Goal: Task Accomplishment & Management: Use online tool/utility

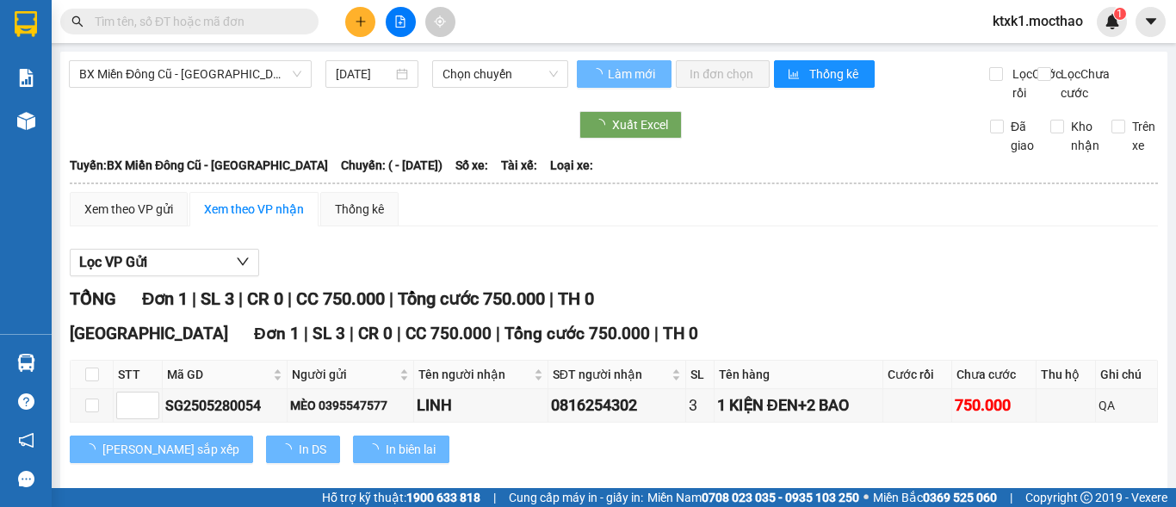
type input "[DATE]"
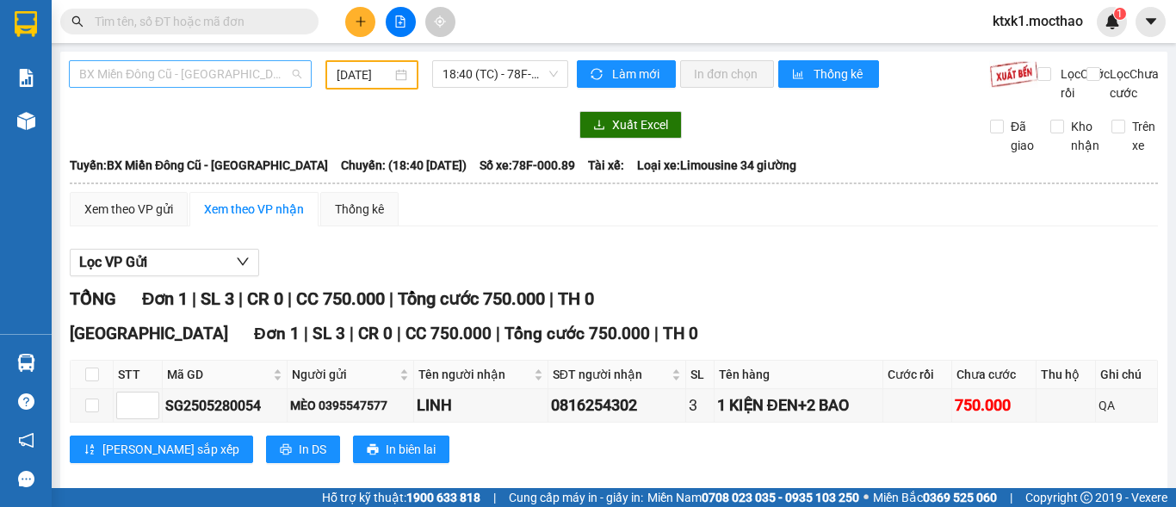
click at [191, 72] on span "BX Miền Đông Cũ - [GEOGRAPHIC_DATA]" at bounding box center [190, 74] width 222 height 26
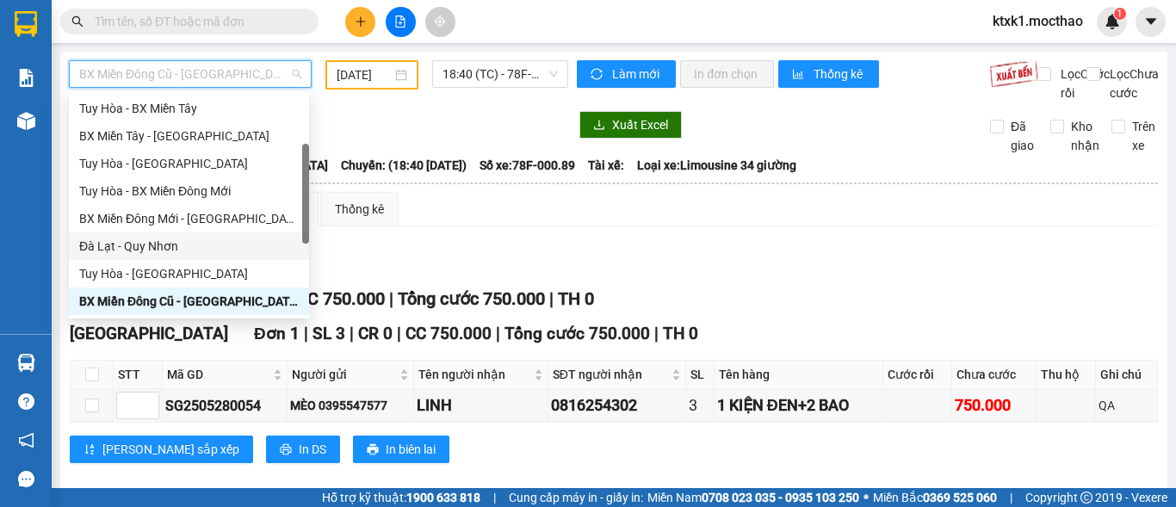
click at [153, 256] on div "Đà Lạt - Quy Nhơn" at bounding box center [189, 247] width 240 height 28
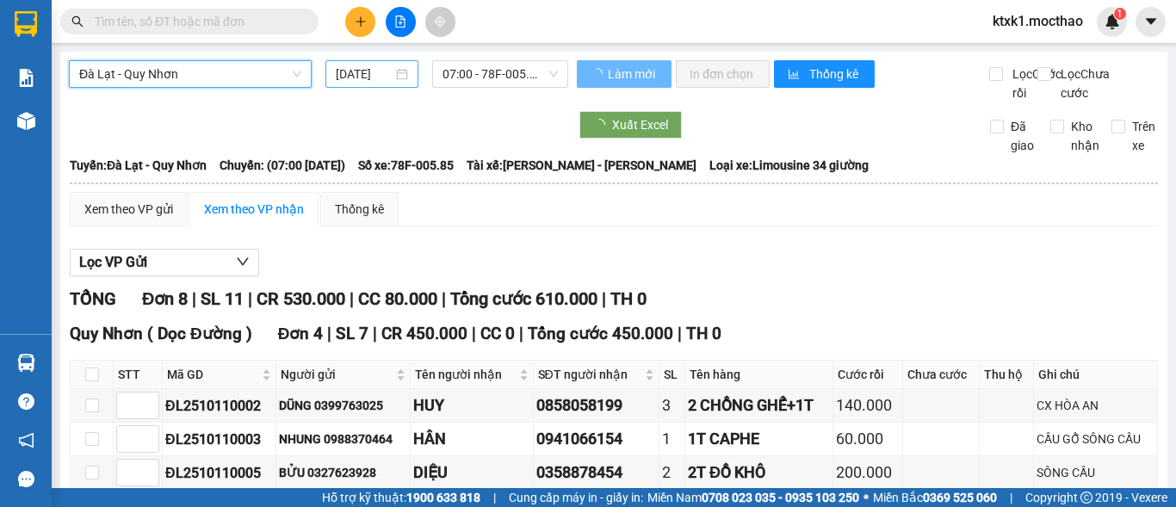
click at [357, 75] on input "[DATE]" at bounding box center [364, 74] width 57 height 19
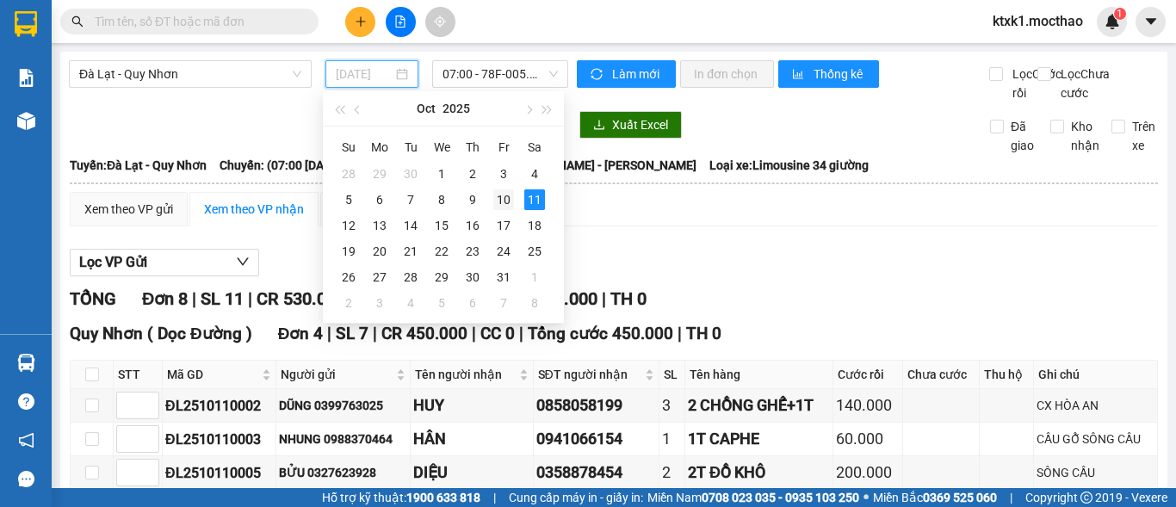
click at [506, 195] on div "10" at bounding box center [503, 199] width 21 height 21
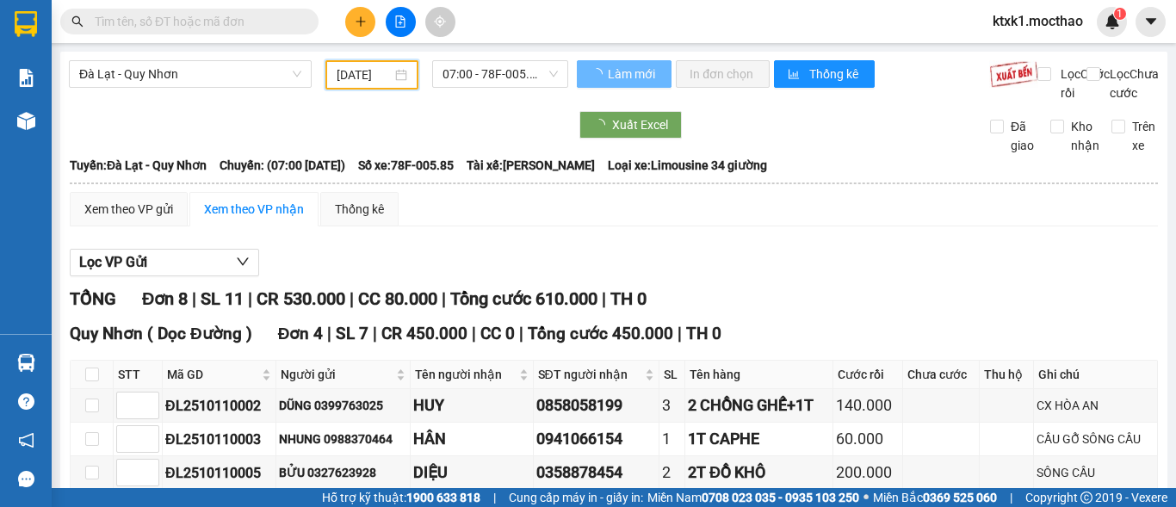
type input "[DATE]"
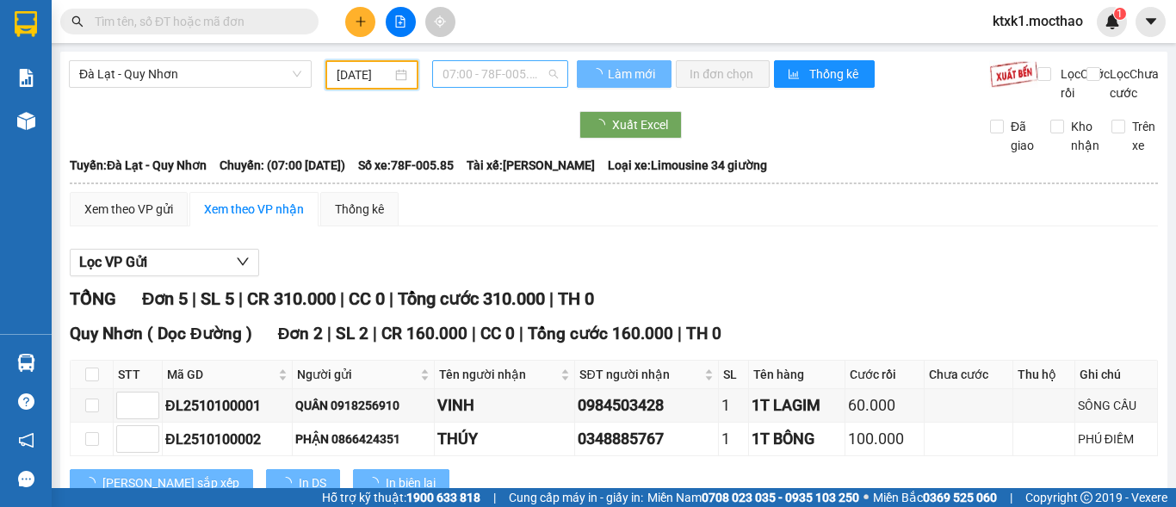
click at [500, 76] on span "07:00 - 78F-005.85" at bounding box center [500, 74] width 115 height 26
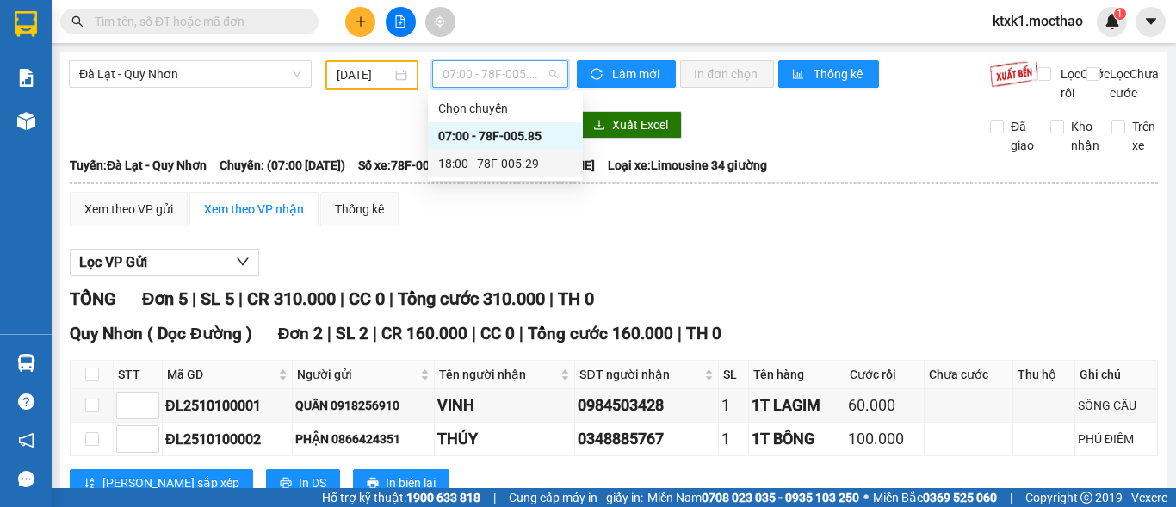
click at [522, 163] on div "18:00 - 78F-005.29" at bounding box center [505, 163] width 134 height 19
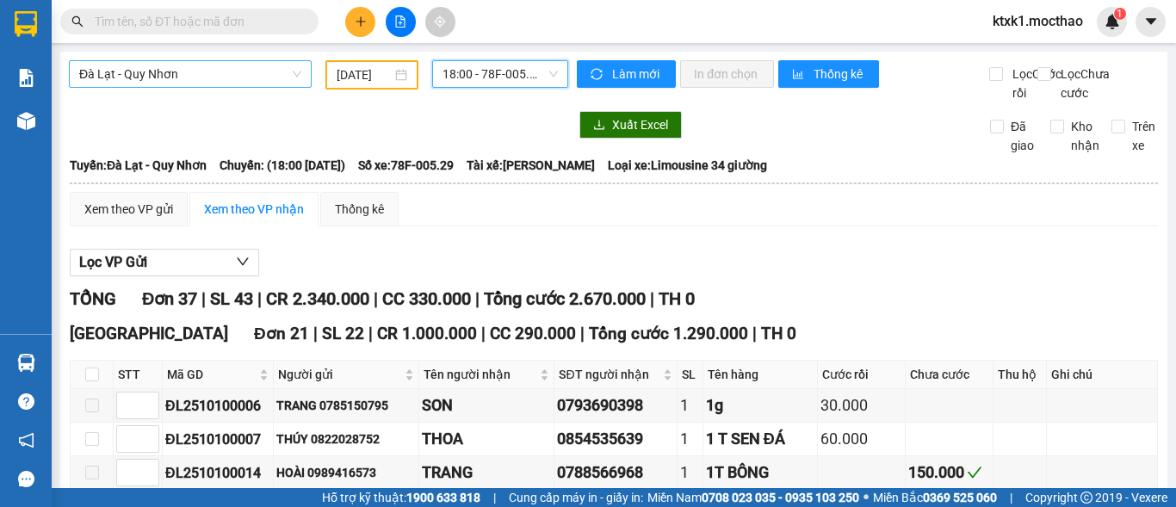
click at [202, 70] on span "Đà Lạt - Quy Nhơn" at bounding box center [190, 74] width 222 height 26
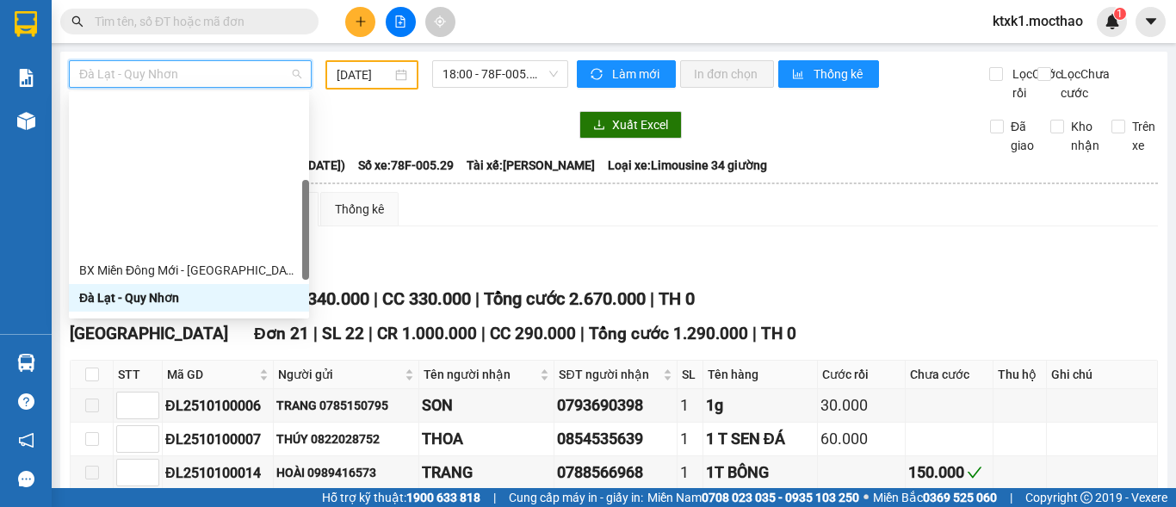
scroll to position [258, 0]
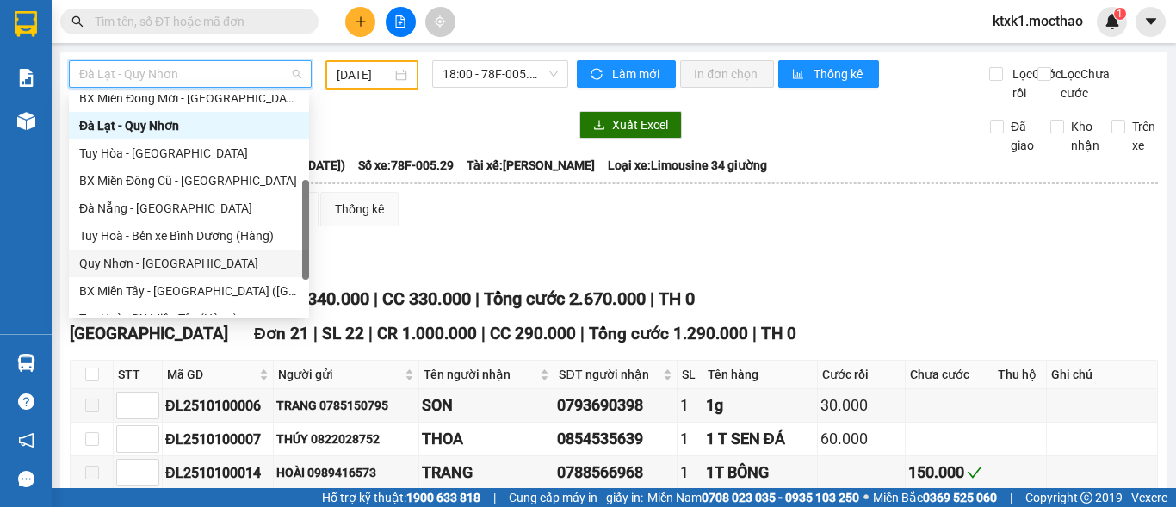
click at [157, 268] on div "Quy Nhơn - [GEOGRAPHIC_DATA]" at bounding box center [189, 263] width 220 height 19
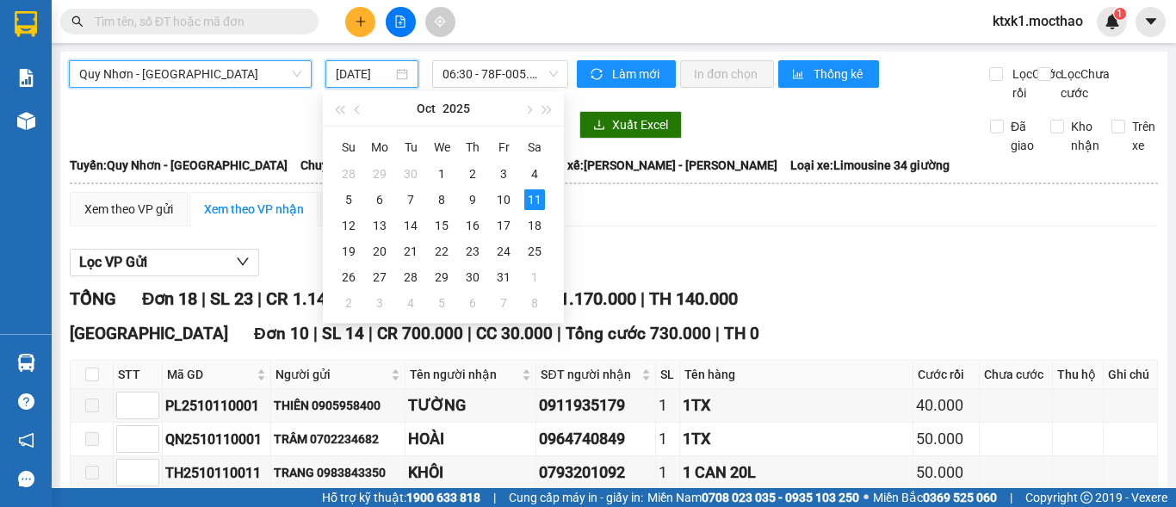
click at [368, 65] on input "[DATE]" at bounding box center [364, 74] width 57 height 19
click at [500, 202] on div "10" at bounding box center [503, 199] width 21 height 21
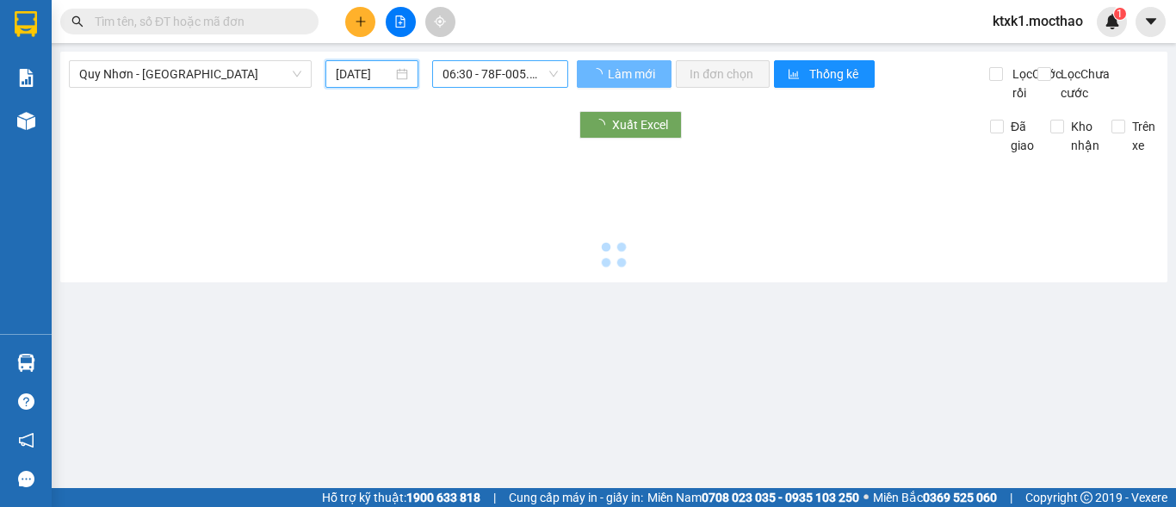
type input "[DATE]"
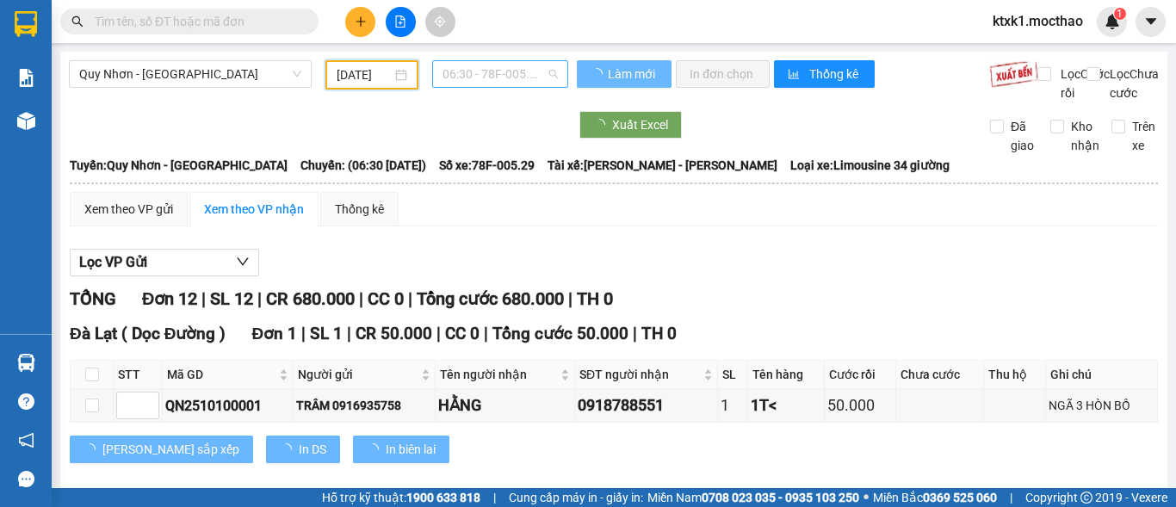
click at [487, 69] on span "06:30 - 78F-005.29" at bounding box center [500, 74] width 115 height 26
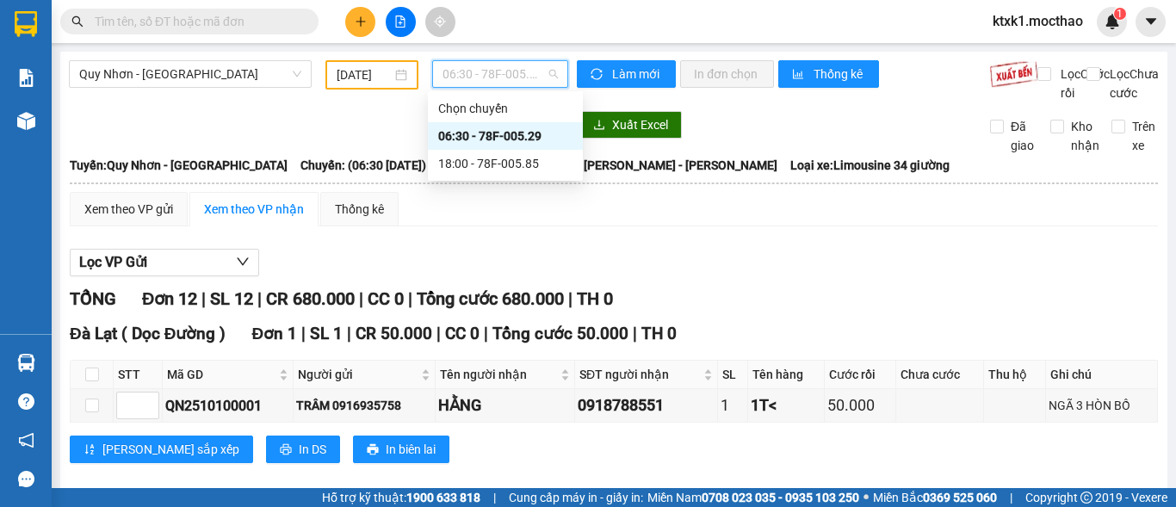
click at [520, 142] on div "06:30 - 78F-005.29" at bounding box center [505, 136] width 134 height 19
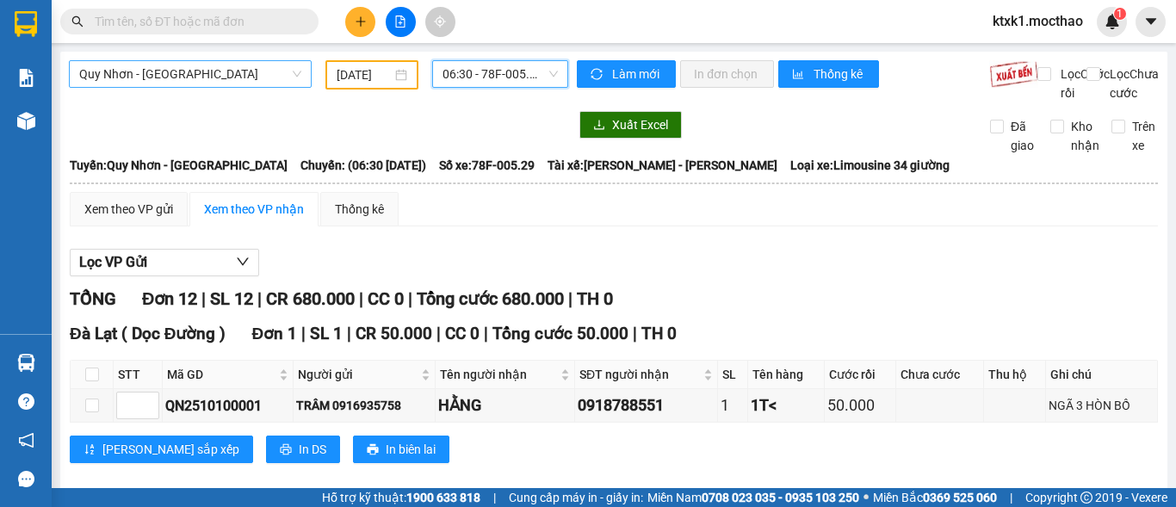
click at [172, 78] on span "Quy Nhơn - [GEOGRAPHIC_DATA]" at bounding box center [190, 74] width 222 height 26
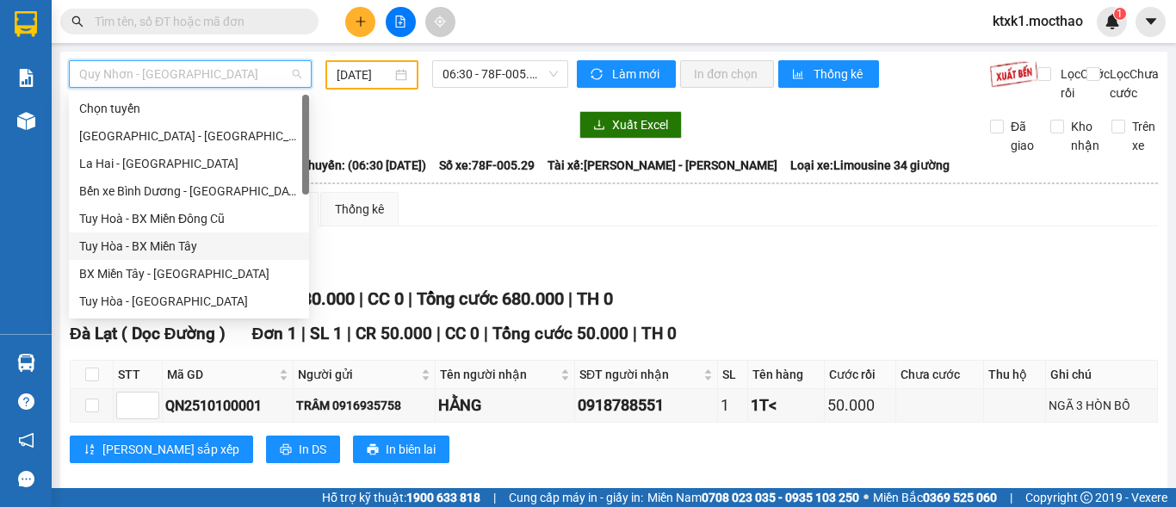
click at [183, 252] on div "Tuy Hòa - BX Miền Tây" at bounding box center [189, 246] width 220 height 19
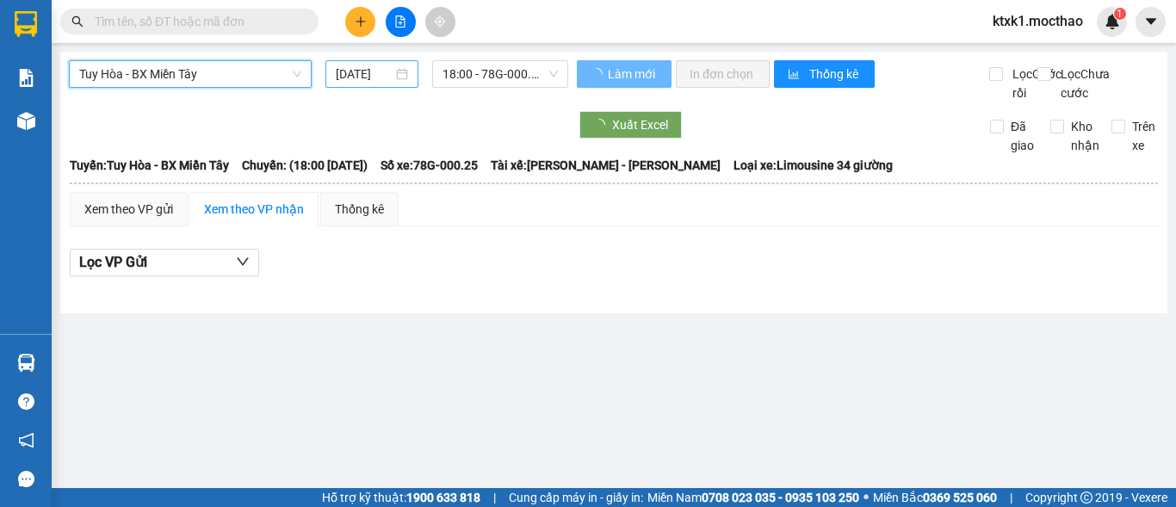
click at [356, 70] on input "[DATE]" at bounding box center [364, 74] width 57 height 19
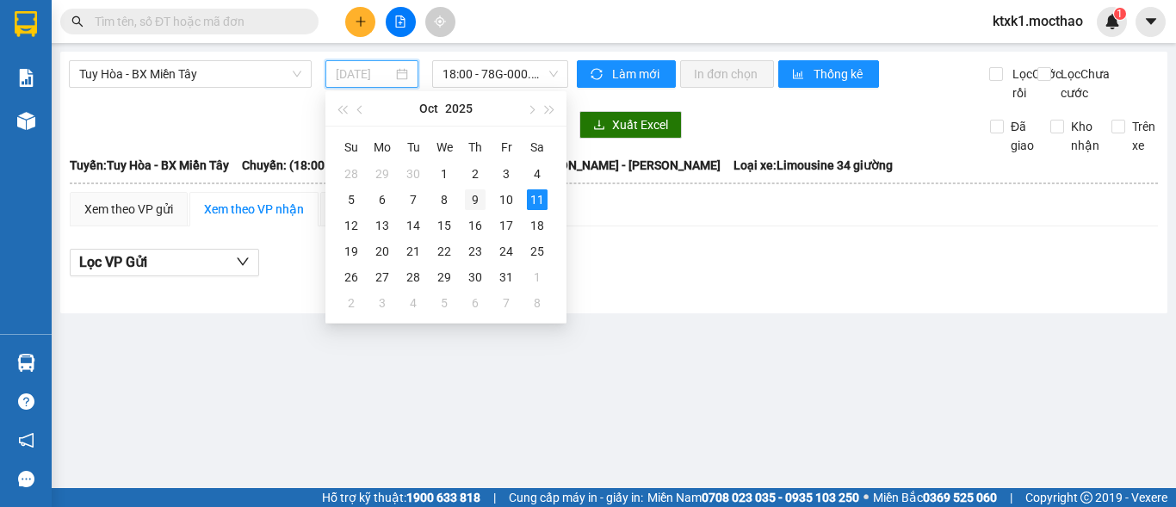
click at [475, 200] on div "9" at bounding box center [475, 199] width 21 height 21
type input "[DATE]"
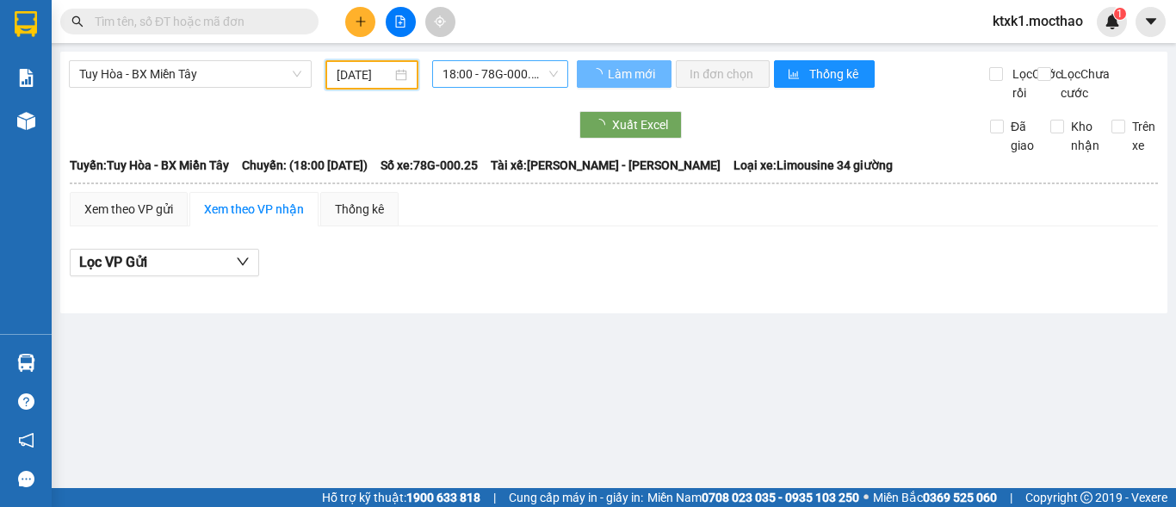
click at [503, 71] on span "18:00 - 78G-000.25" at bounding box center [500, 74] width 115 height 26
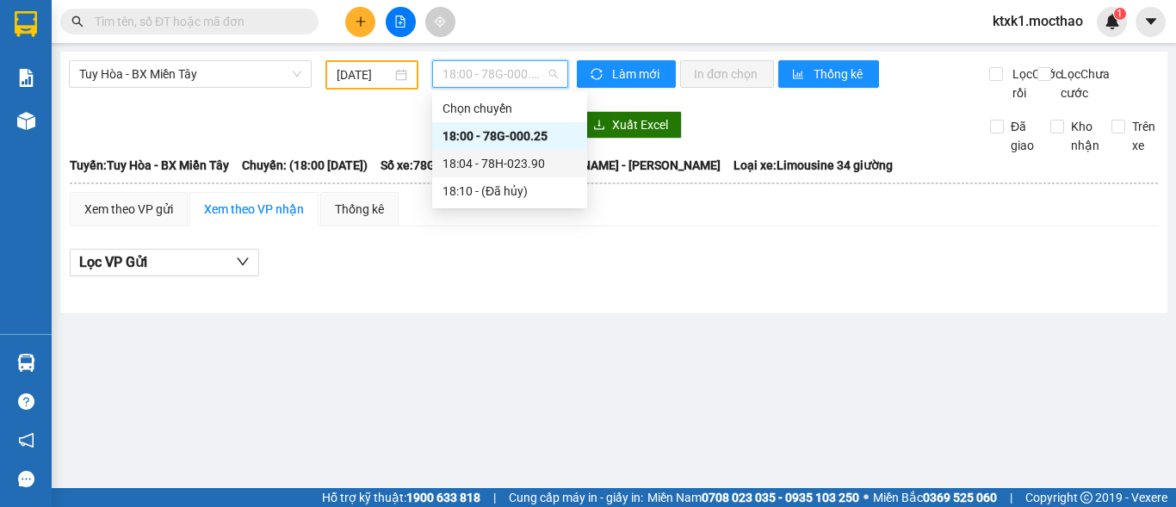
click at [532, 171] on div "18:04 - 78H-023.90" at bounding box center [510, 163] width 134 height 19
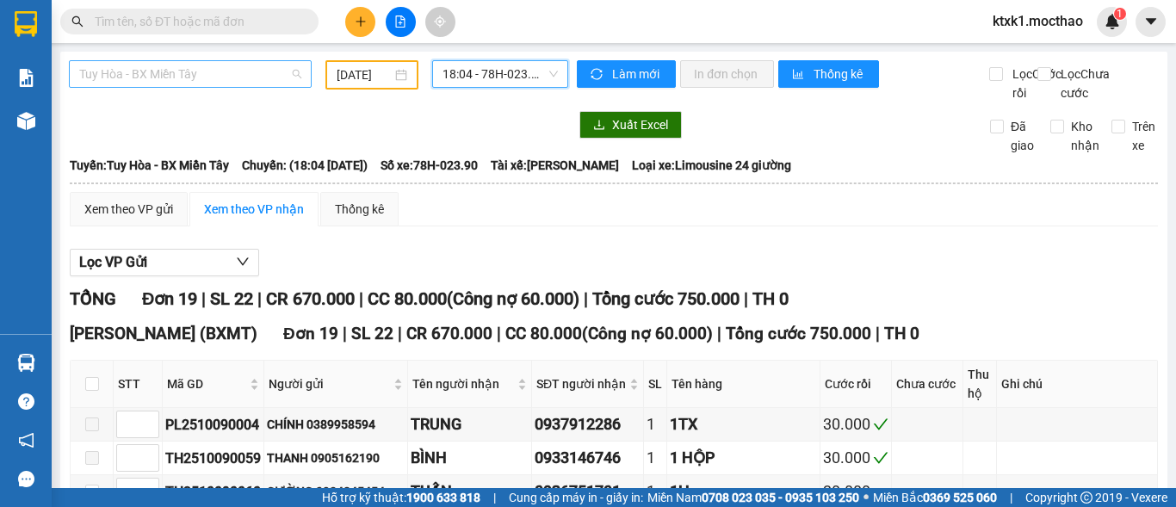
click at [134, 71] on span "Tuy Hòa - BX Miền Tây" at bounding box center [190, 74] width 222 height 26
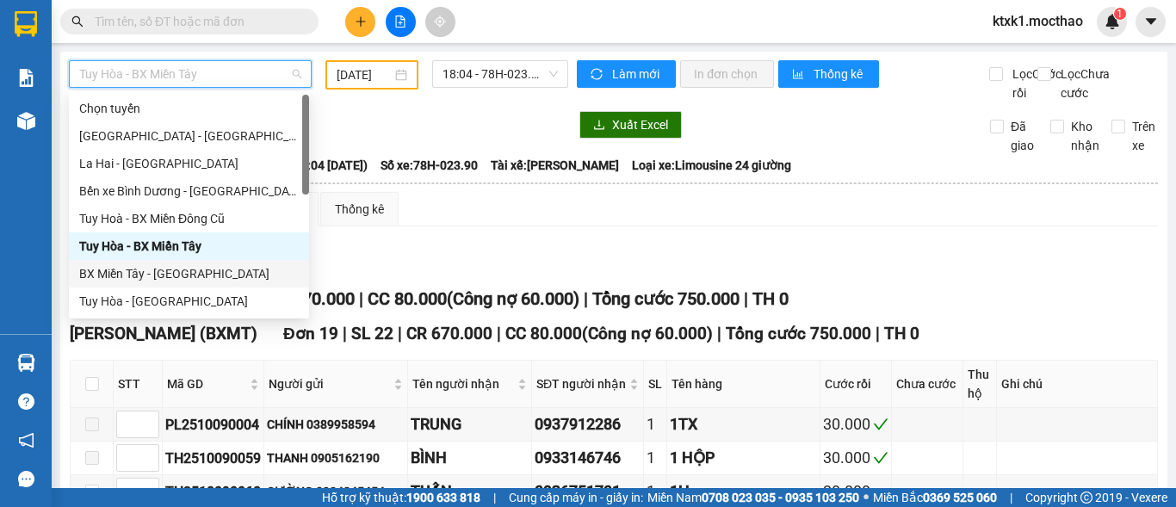
click at [179, 276] on div "BX Miền Tây - [GEOGRAPHIC_DATA]" at bounding box center [189, 273] width 220 height 19
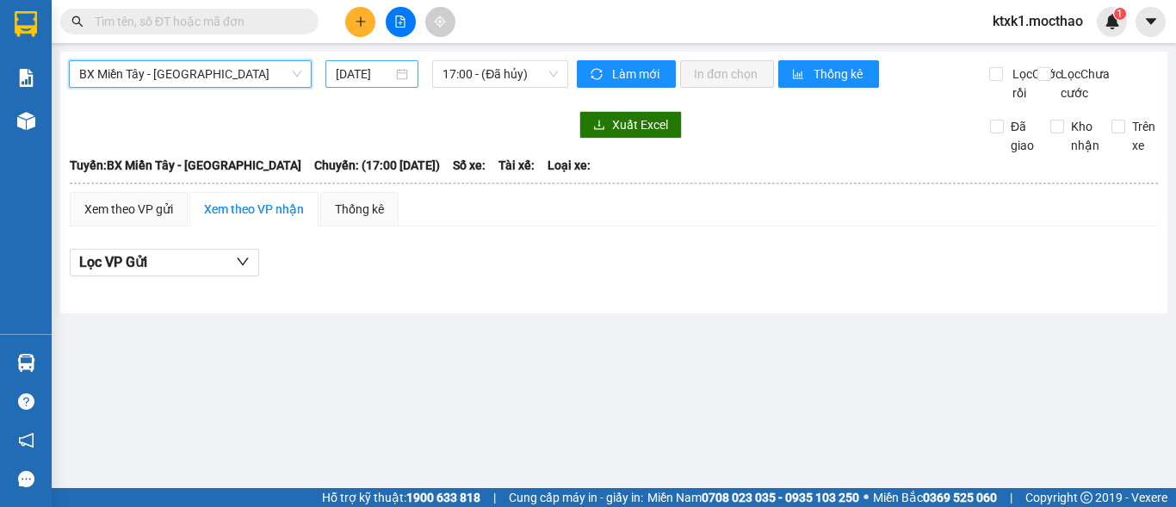
click at [378, 75] on input "[DATE]" at bounding box center [364, 74] width 57 height 19
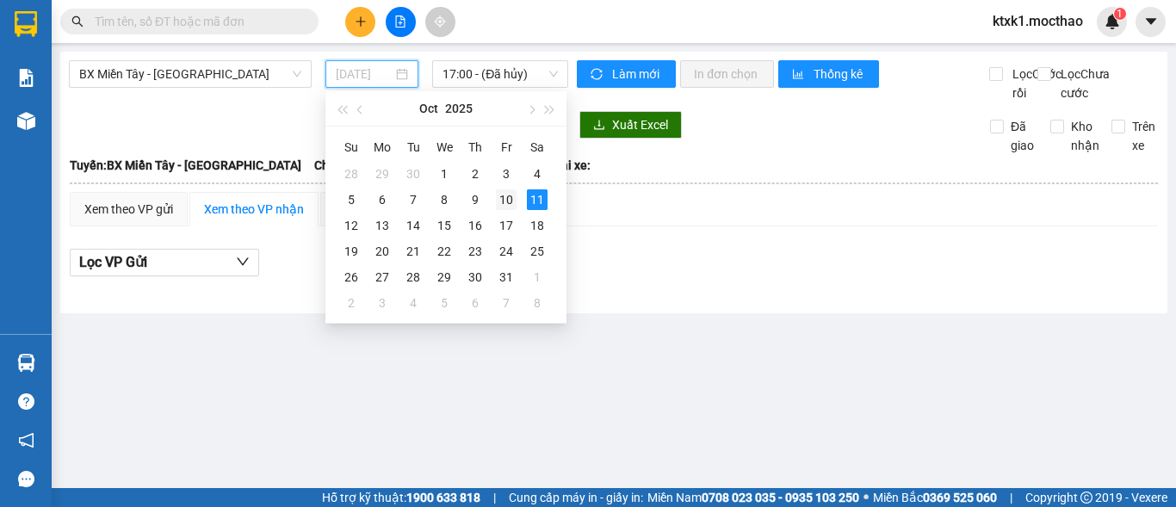
click at [500, 200] on div "10" at bounding box center [506, 199] width 21 height 21
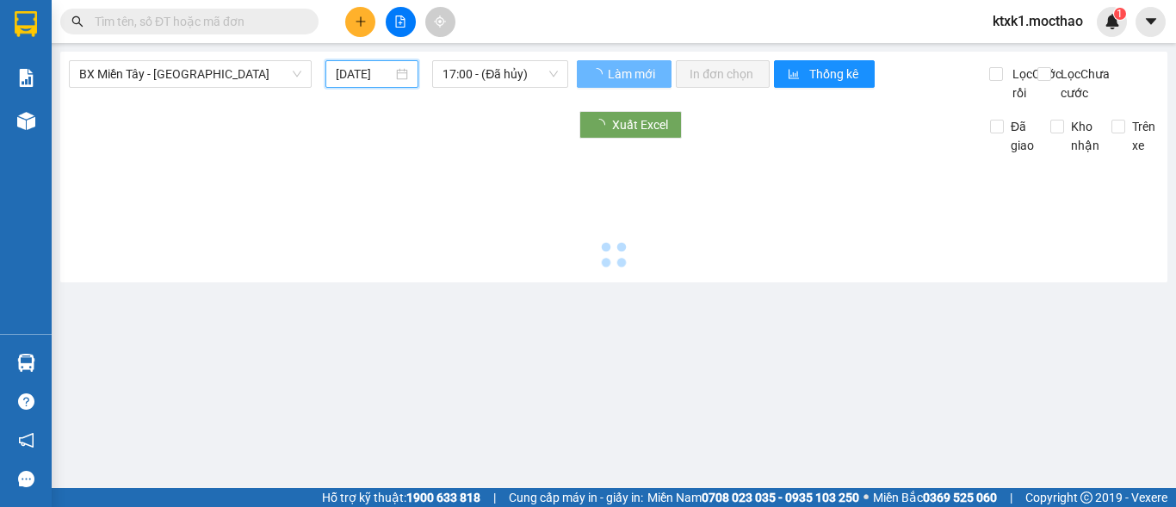
type input "[DATE]"
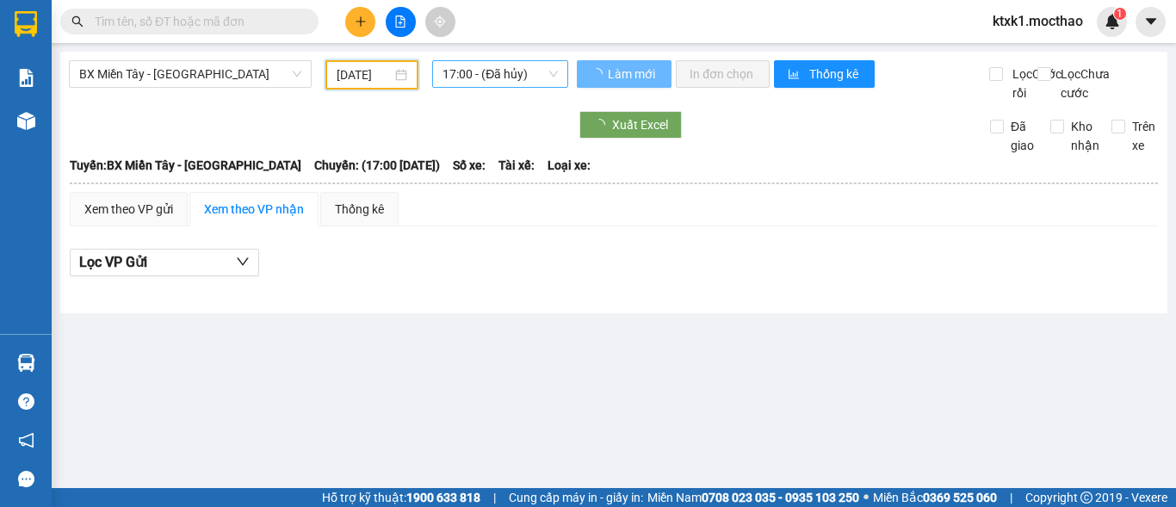
click at [482, 73] on span "17:00 - (Đã hủy)" at bounding box center [500, 74] width 115 height 26
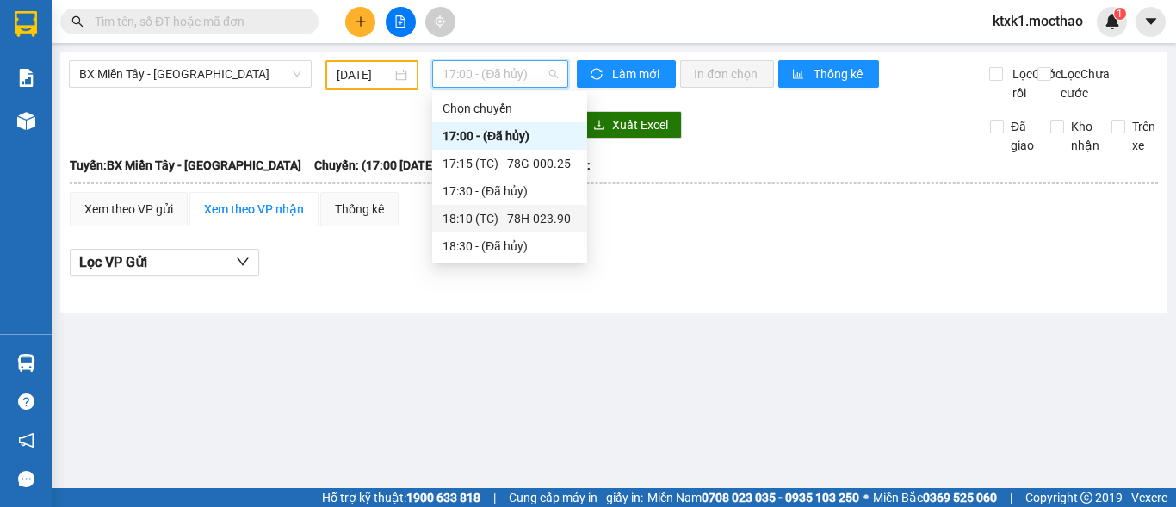
click at [518, 219] on div "18:10 (TC) - 78H-023.90" at bounding box center [510, 218] width 134 height 19
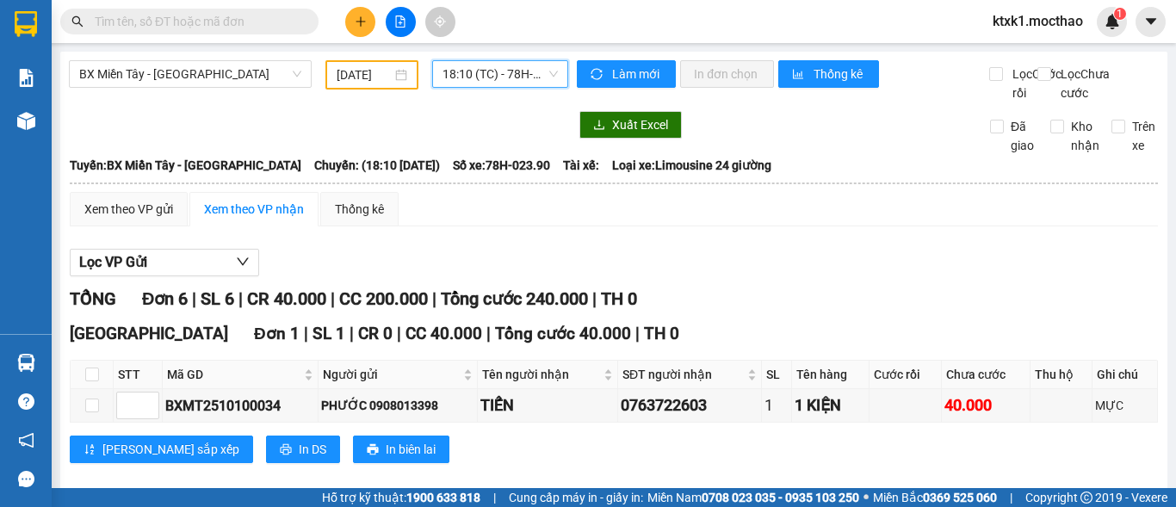
click at [462, 71] on span "18:10 (TC) - 78H-023.90" at bounding box center [500, 74] width 115 height 26
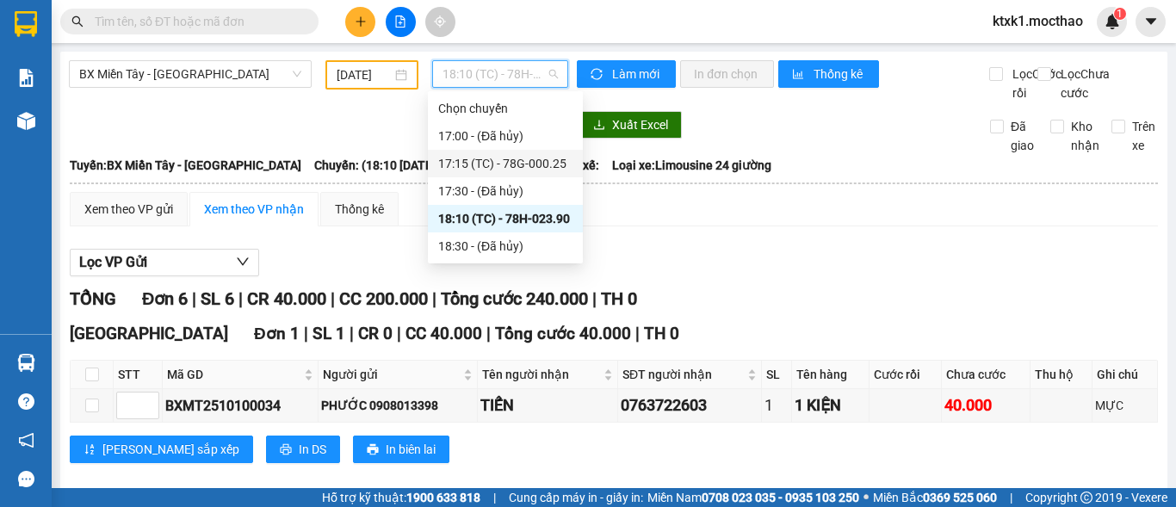
click at [488, 159] on div "17:15 (TC) - 78G-000.25" at bounding box center [505, 163] width 134 height 19
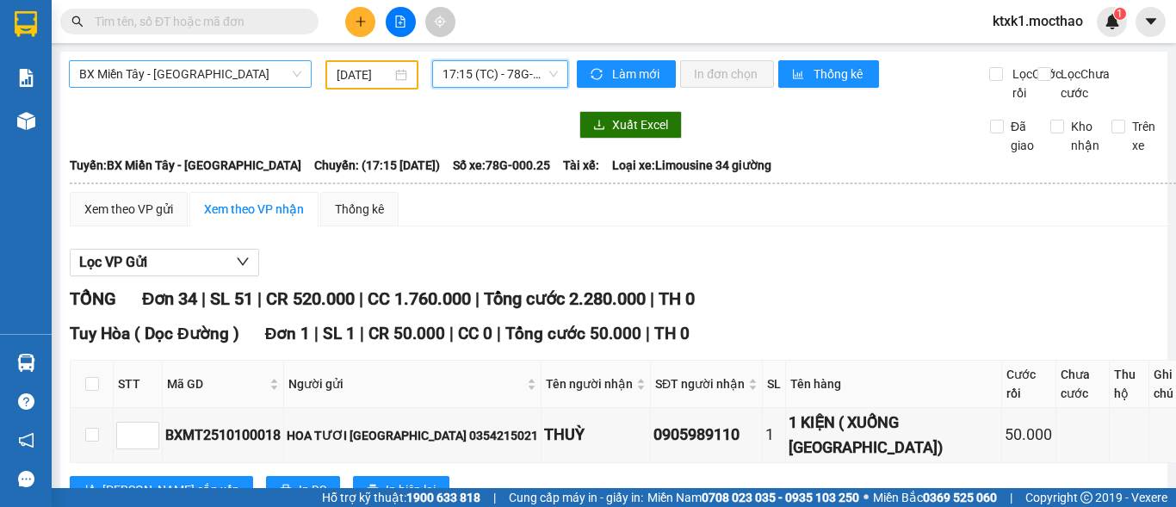
click at [146, 79] on span "BX Miền Tây - [GEOGRAPHIC_DATA]" at bounding box center [190, 74] width 222 height 26
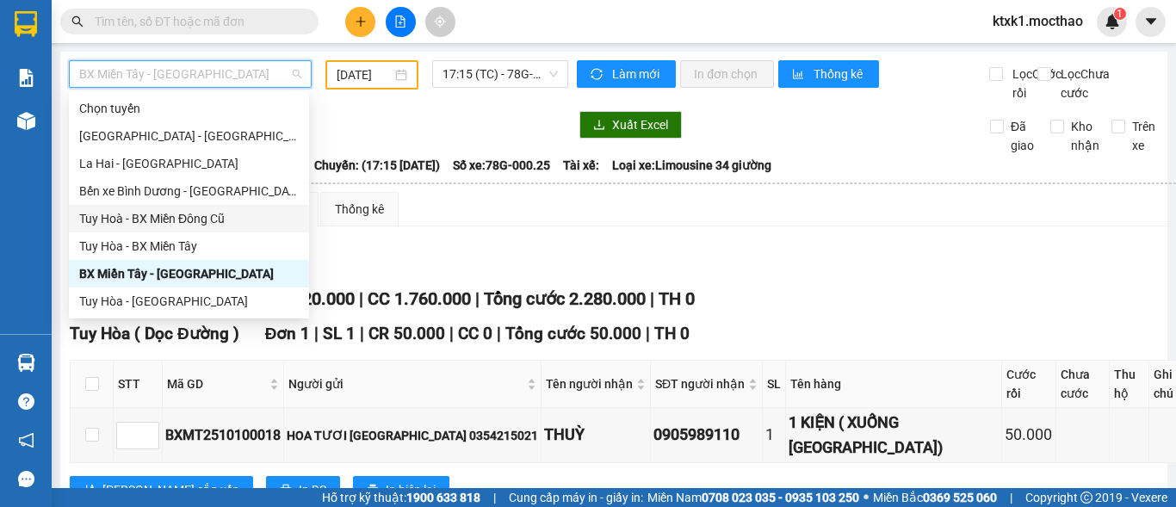
click at [184, 224] on div "Tuy Hoà - BX Miền Đông Cũ" at bounding box center [189, 218] width 220 height 19
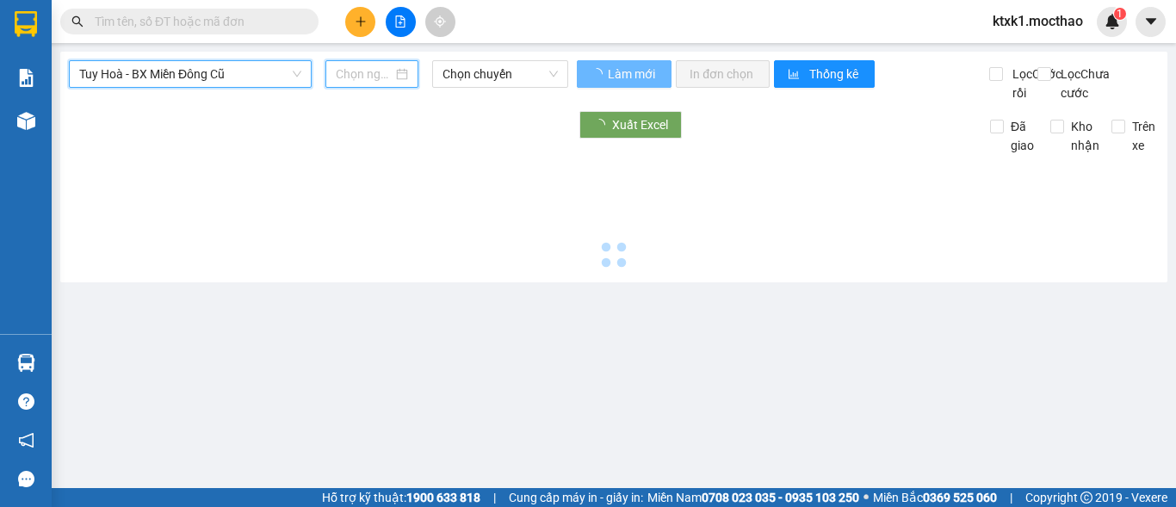
click at [360, 74] on input at bounding box center [364, 74] width 57 height 19
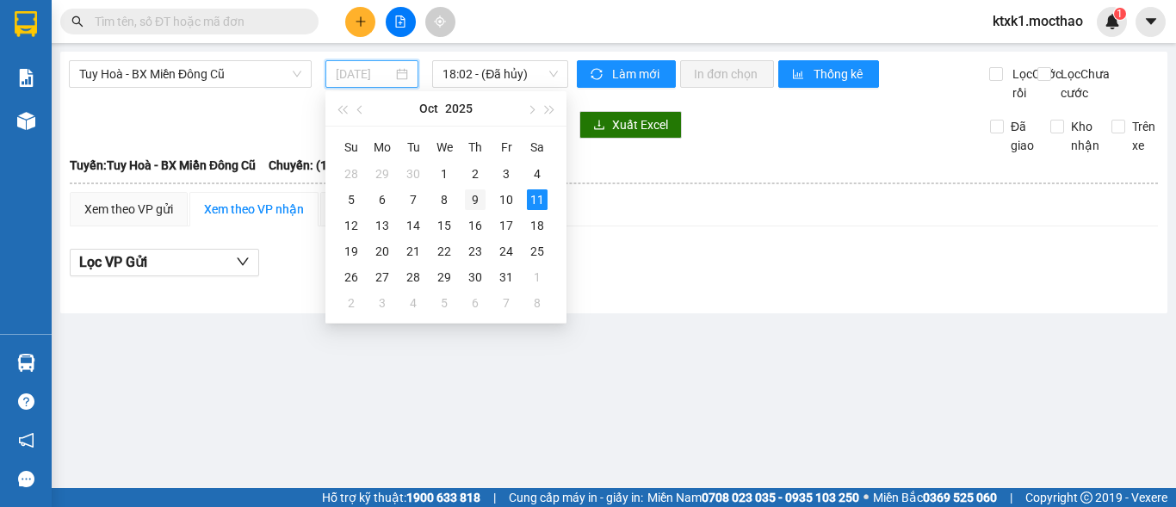
click at [481, 195] on div "9" at bounding box center [475, 199] width 21 height 21
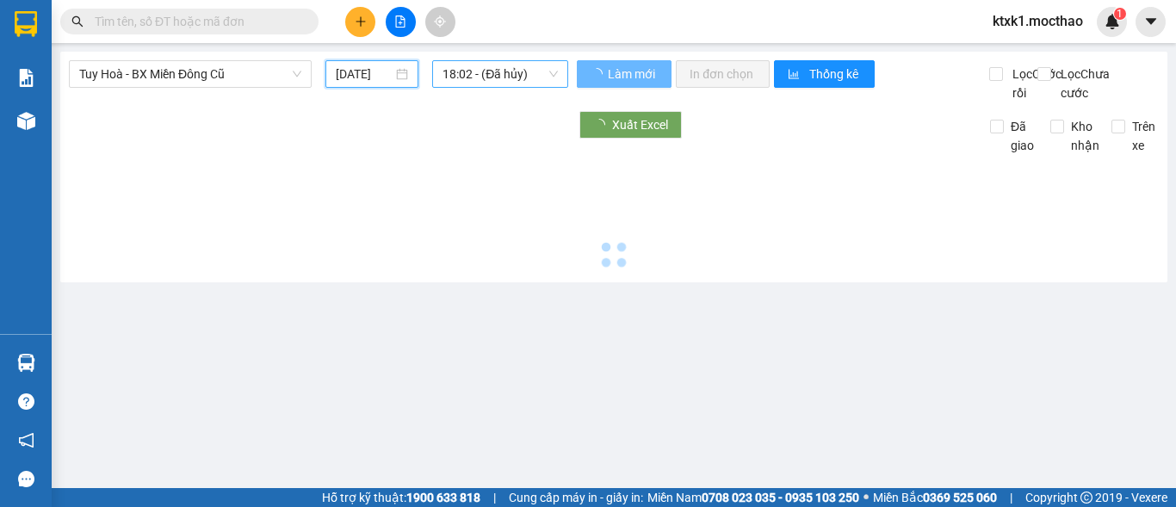
type input "[DATE]"
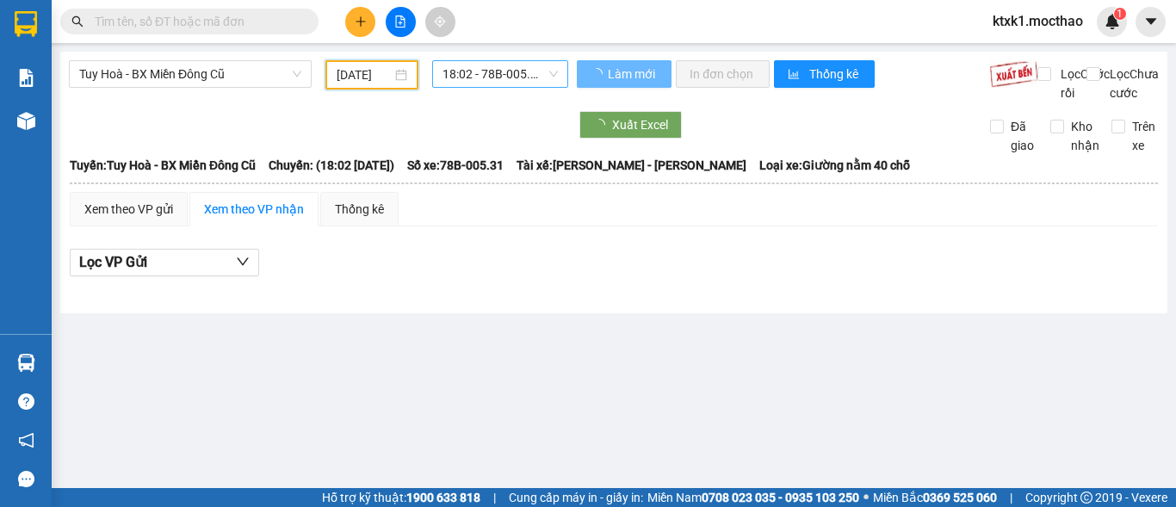
click at [512, 72] on span "18:02 - 78B-005.31" at bounding box center [500, 74] width 115 height 26
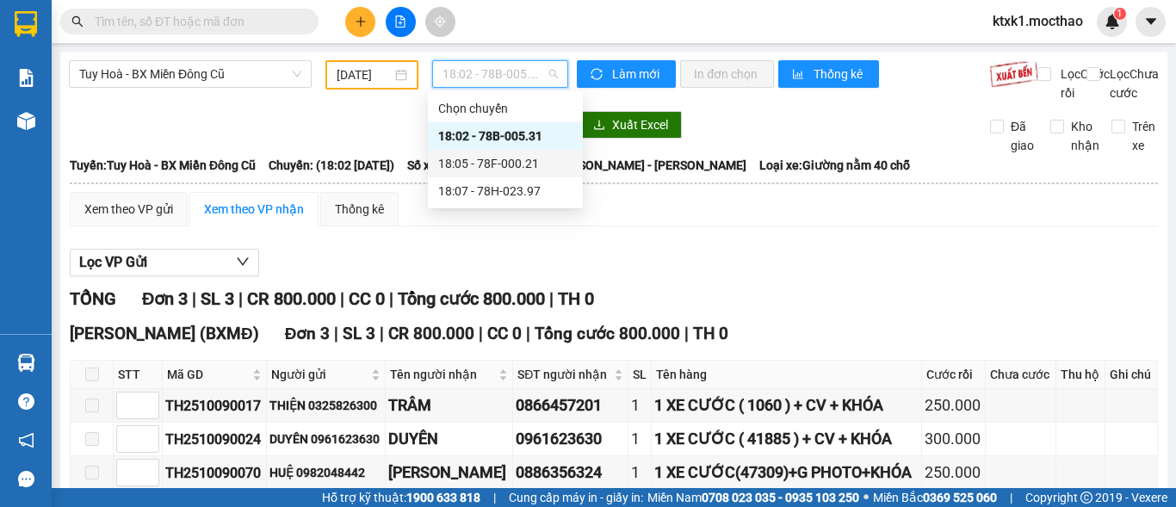
click at [525, 171] on div "18:05 - 78F-000.21" at bounding box center [505, 163] width 134 height 19
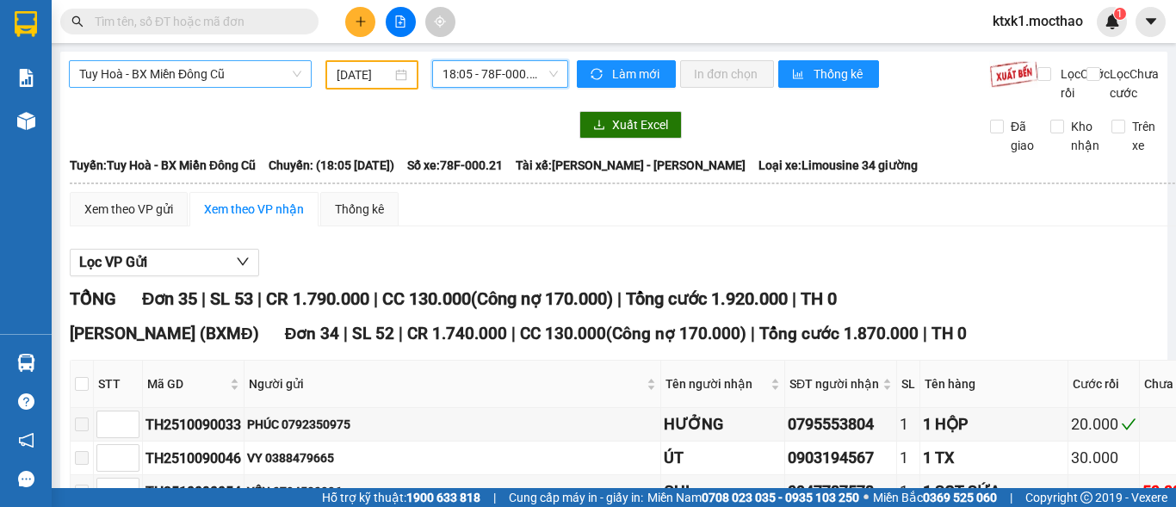
click at [208, 72] on span "Tuy Hoà - BX Miền Đông Cũ" at bounding box center [190, 74] width 222 height 26
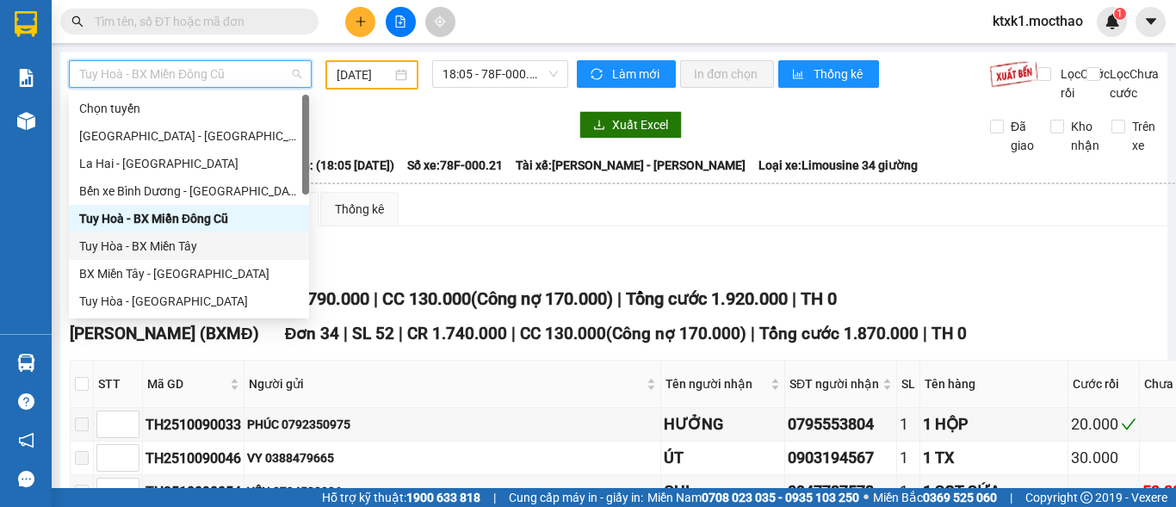
scroll to position [172, 0]
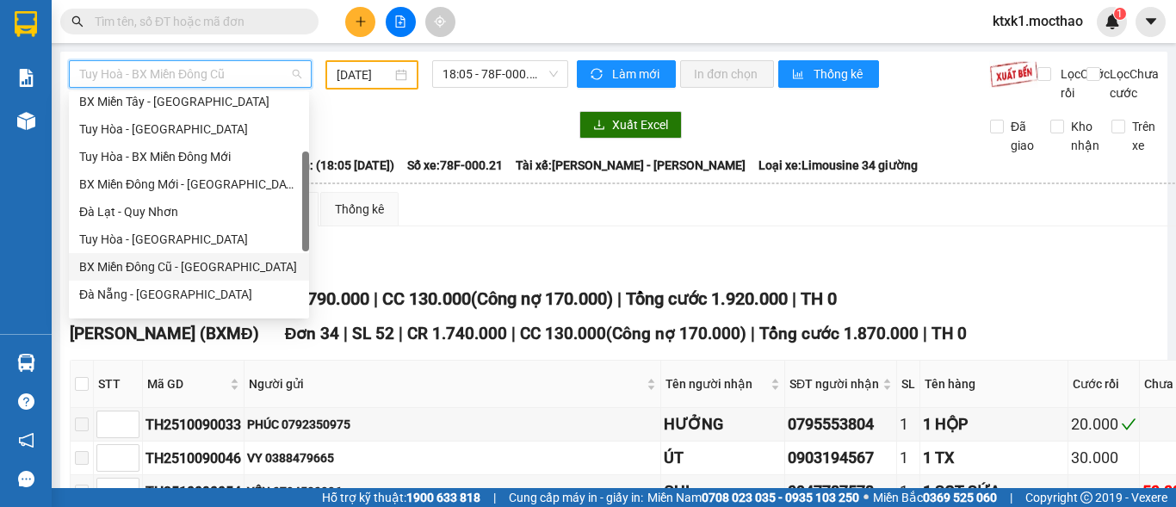
click at [184, 267] on div "BX Miền Đông Cũ - [GEOGRAPHIC_DATA]" at bounding box center [189, 267] width 220 height 19
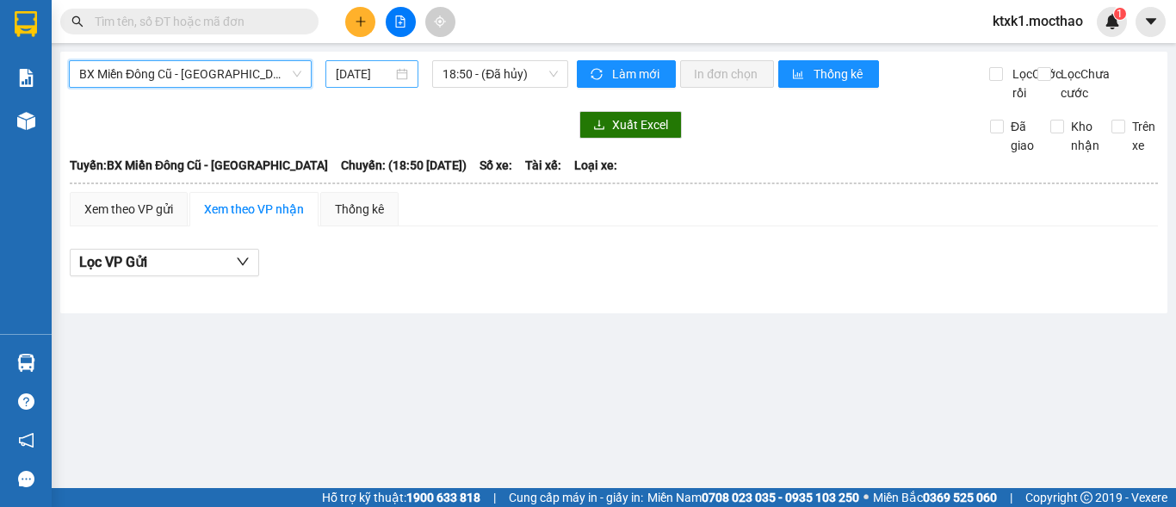
click at [375, 75] on input "[DATE]" at bounding box center [364, 74] width 57 height 19
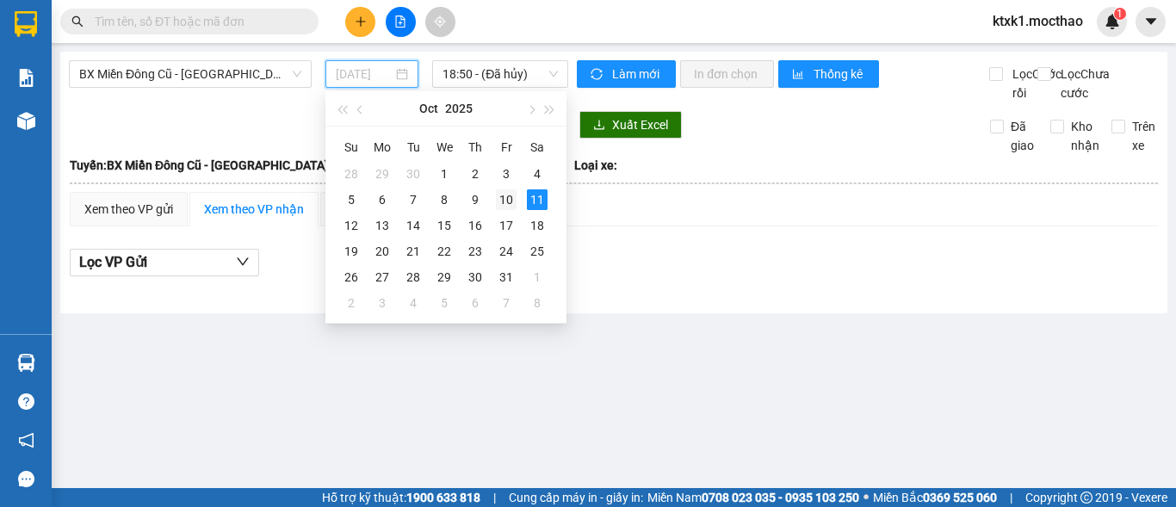
click at [506, 202] on div "10" at bounding box center [506, 199] width 21 height 21
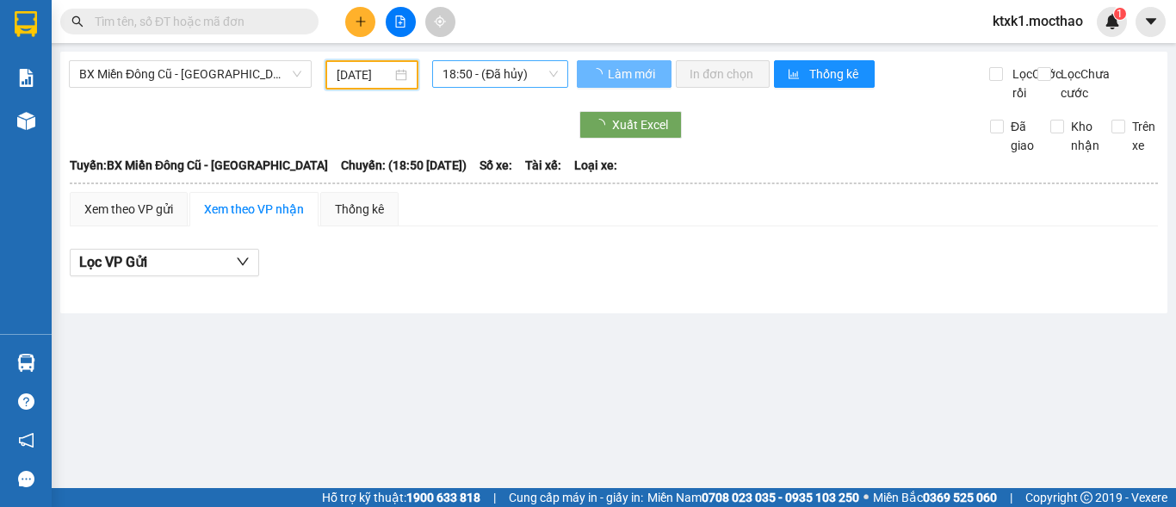
type input "[DATE]"
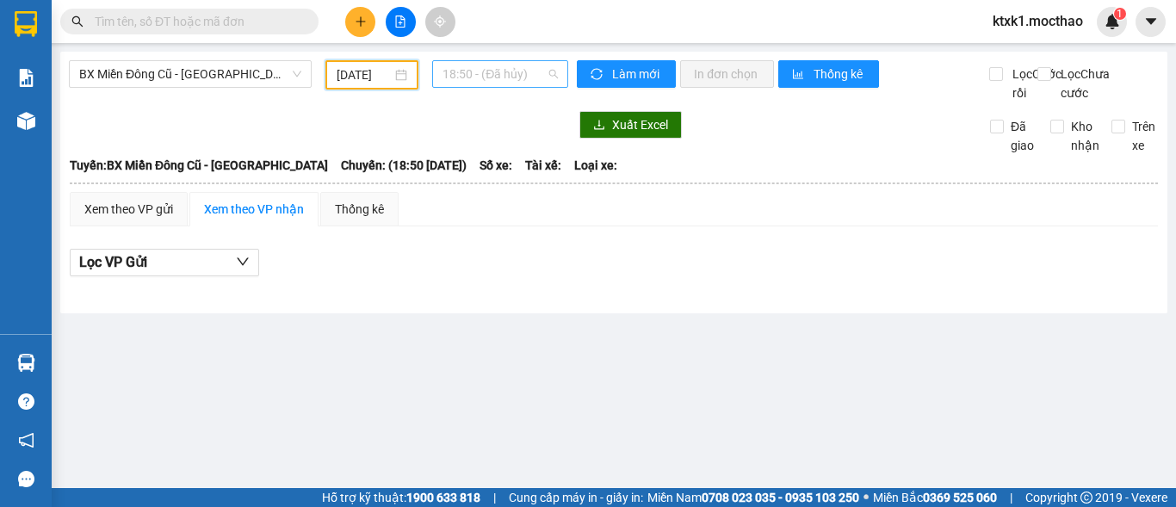
click at [507, 78] on span "18:50 - (Đã hủy)" at bounding box center [500, 74] width 115 height 26
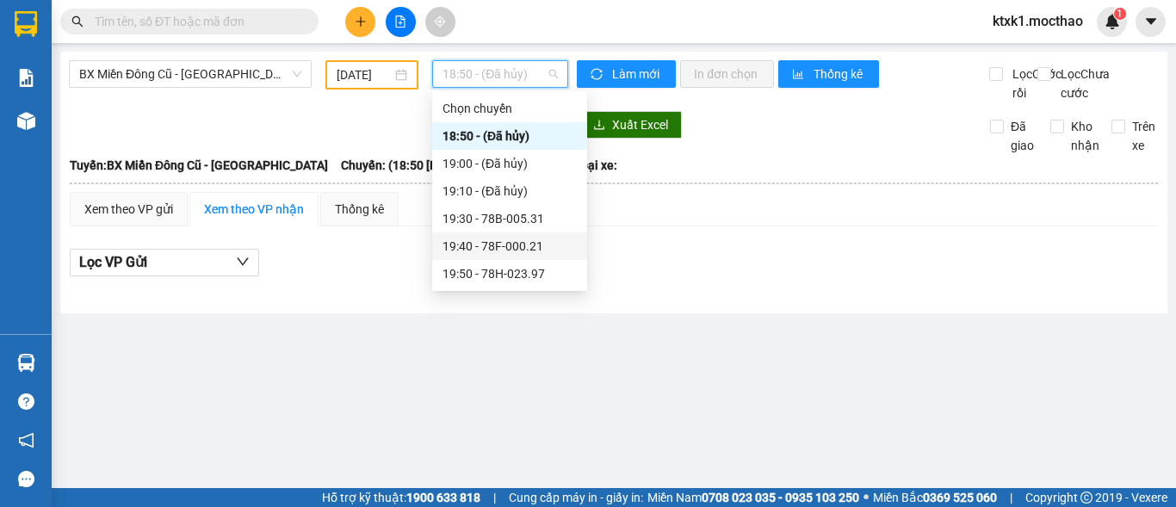
click at [532, 247] on div "19:40 - 78F-000.21" at bounding box center [510, 246] width 134 height 19
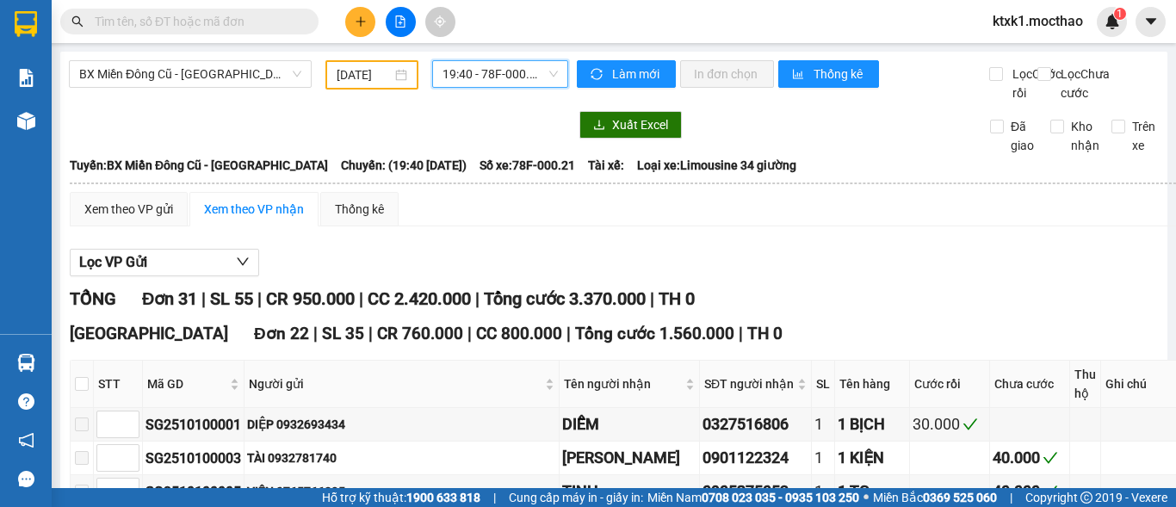
click at [463, 70] on span "19:40 - 78F-000.21" at bounding box center [500, 74] width 115 height 26
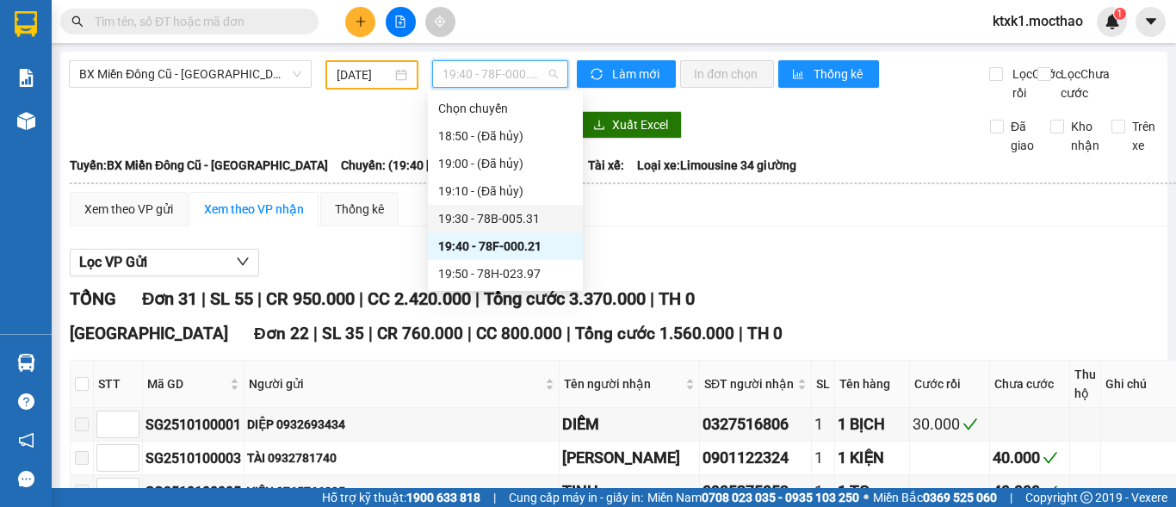
click at [529, 222] on div "19:30 - 78B-005.31" at bounding box center [505, 218] width 134 height 19
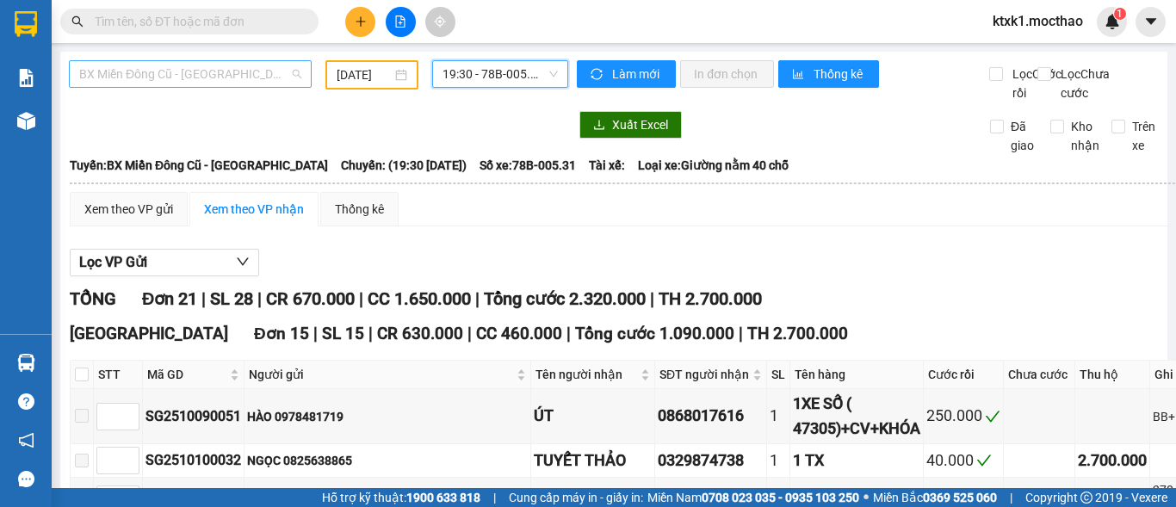
click at [197, 75] on span "BX Miền Đông Cũ - [GEOGRAPHIC_DATA]" at bounding box center [190, 74] width 222 height 26
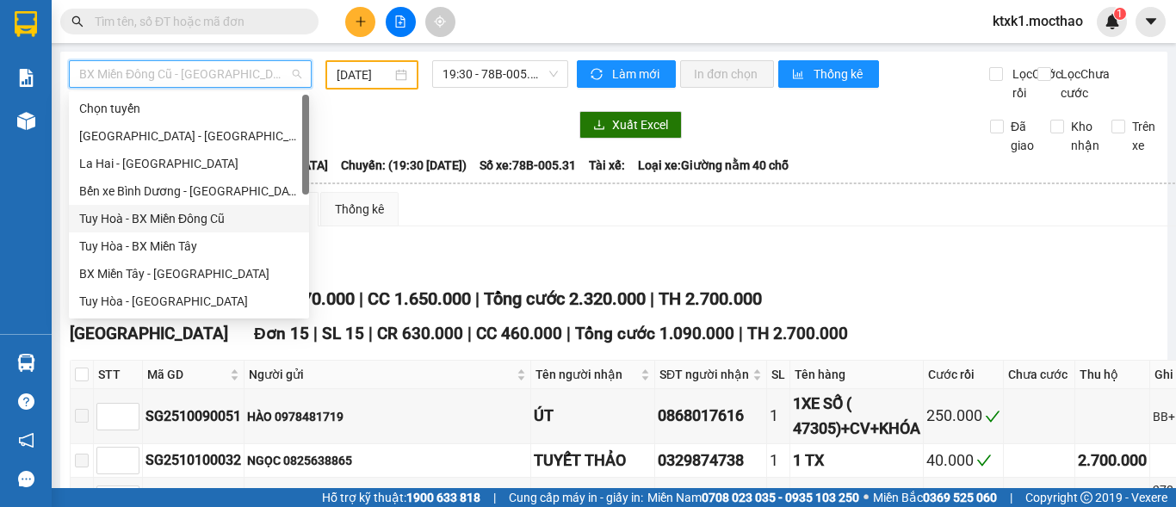
drag, startPoint x: 208, startPoint y: 216, endPoint x: 454, endPoint y: 149, distance: 254.5
click at [208, 217] on div "Tuy Hoà - BX Miền Đông Cũ" at bounding box center [189, 218] width 220 height 19
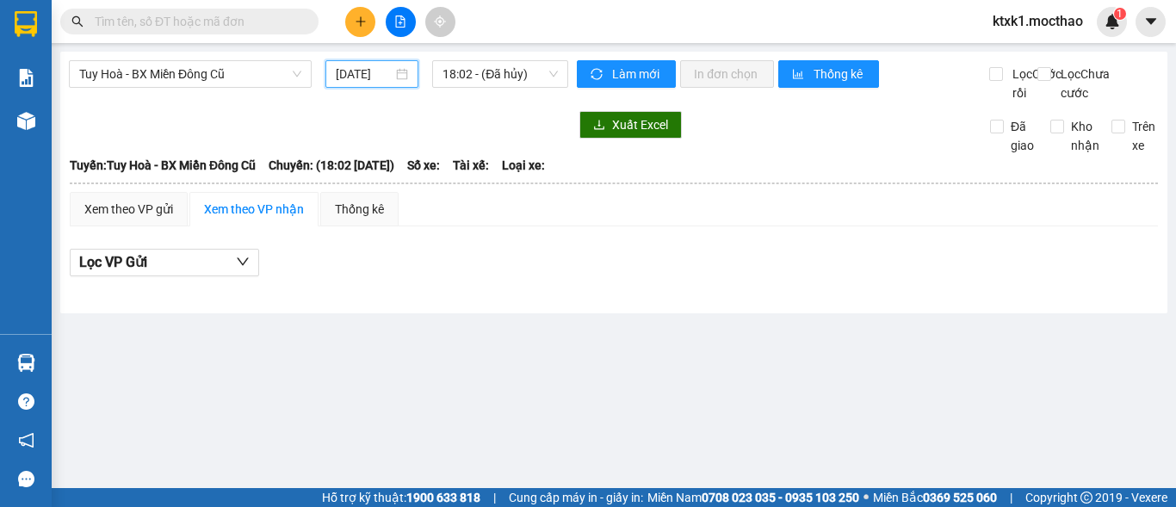
drag, startPoint x: 371, startPoint y: 74, endPoint x: 502, endPoint y: 185, distance: 171.7
click at [373, 76] on input "[DATE]" at bounding box center [364, 74] width 57 height 19
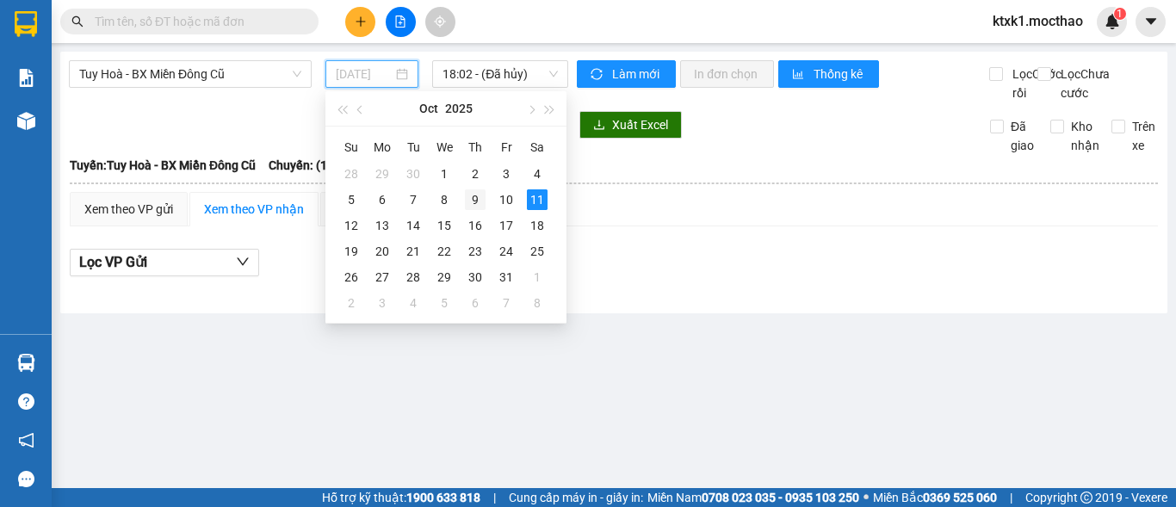
click at [477, 201] on div "9" at bounding box center [475, 199] width 21 height 21
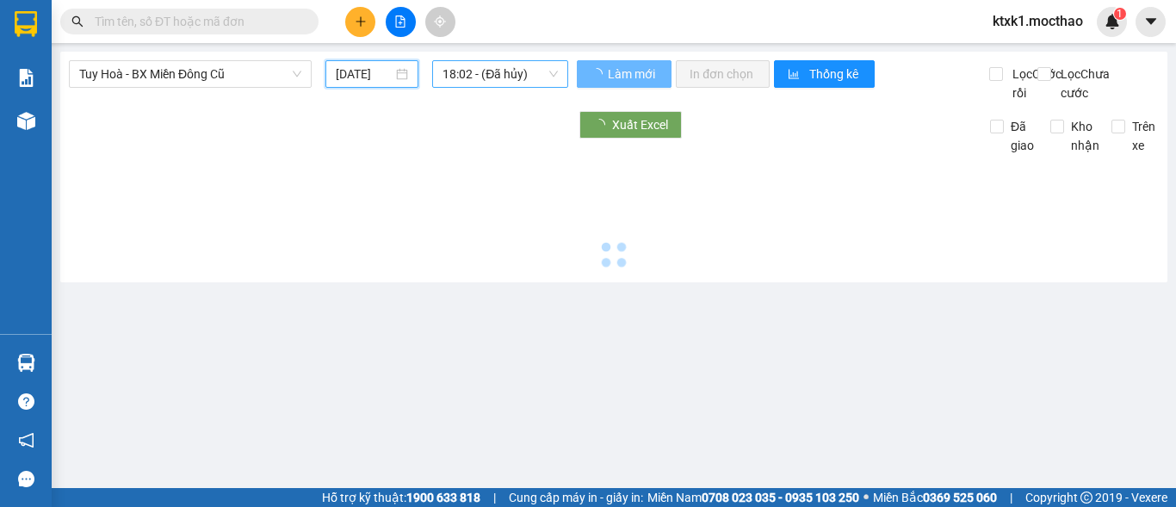
type input "[DATE]"
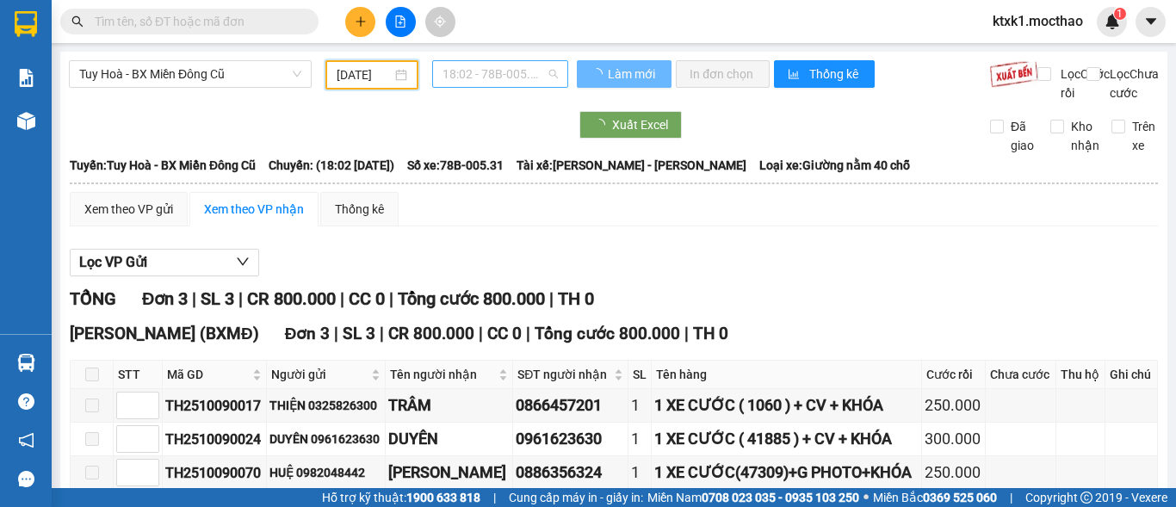
click at [505, 77] on span "18:02 - 78B-005.31" at bounding box center [500, 74] width 115 height 26
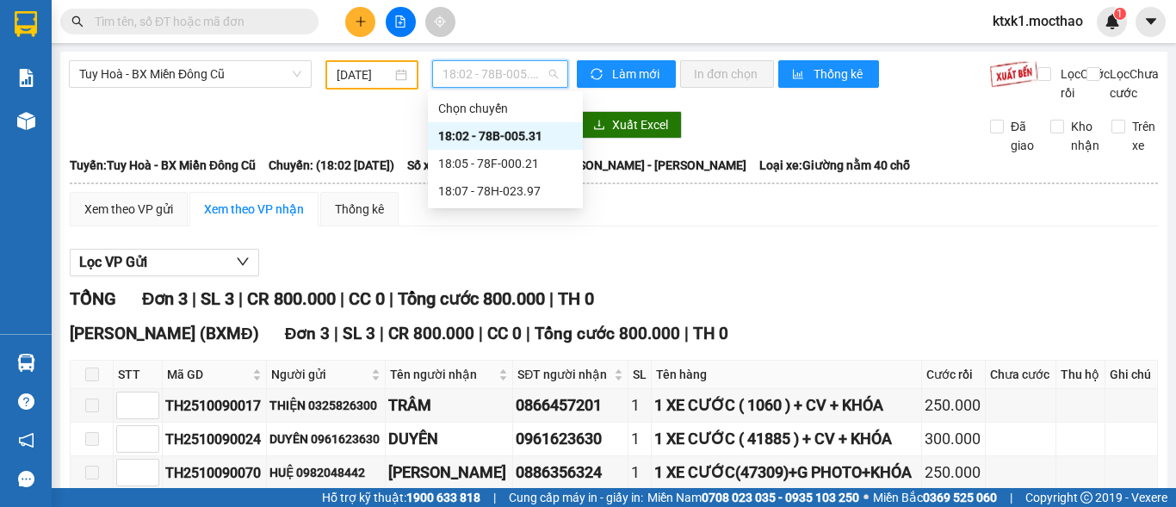
click at [510, 137] on div "18:02 - 78B-005.31" at bounding box center [505, 136] width 134 height 19
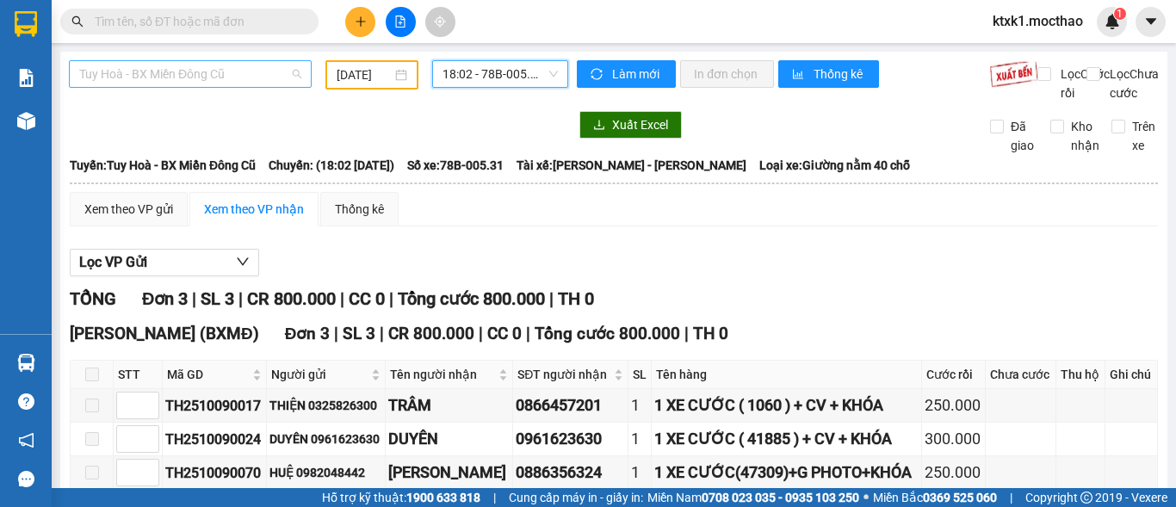
click at [201, 77] on span "Tuy Hoà - BX Miền Đông Cũ" at bounding box center [190, 74] width 222 height 26
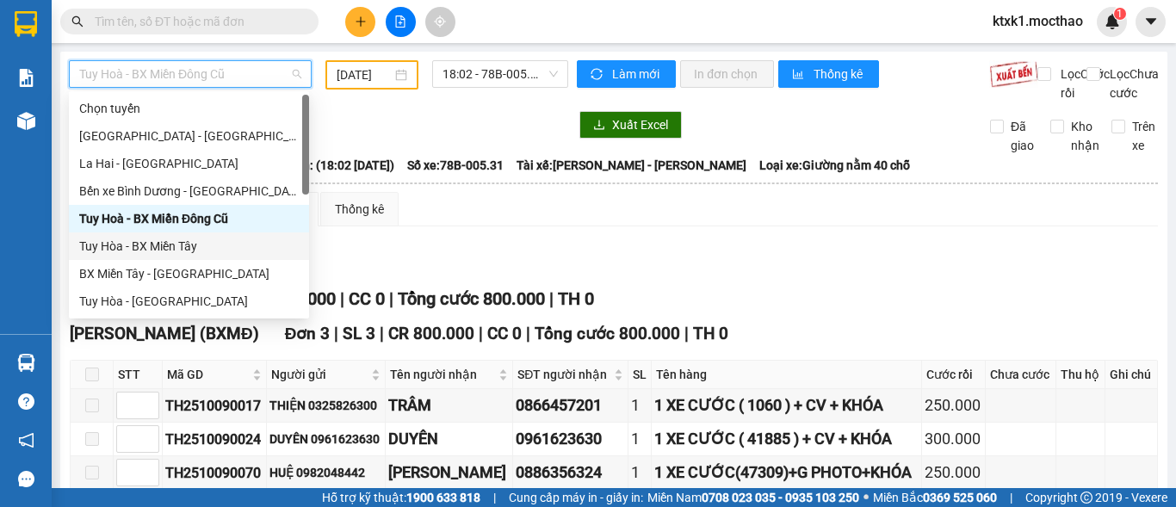
scroll to position [258, 0]
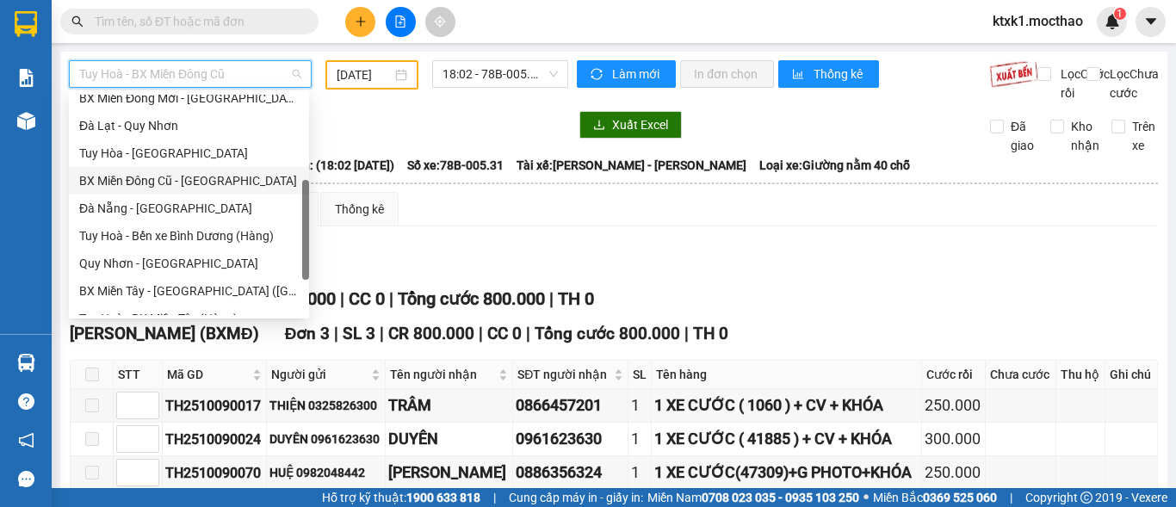
click at [190, 183] on div "BX Miền Đông Cũ - [GEOGRAPHIC_DATA]" at bounding box center [189, 180] width 220 height 19
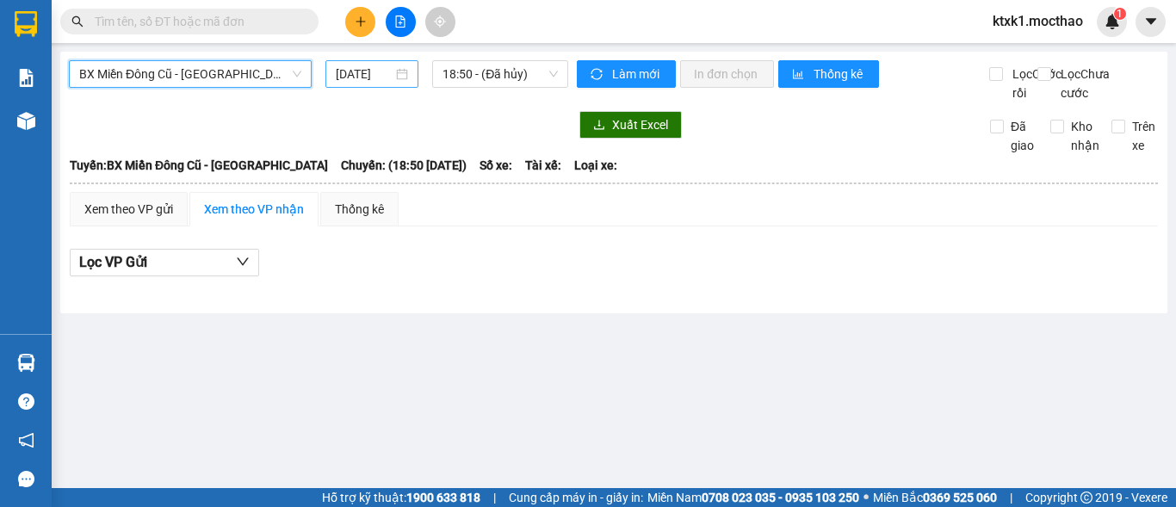
click at [394, 79] on div "[DATE]" at bounding box center [372, 74] width 72 height 19
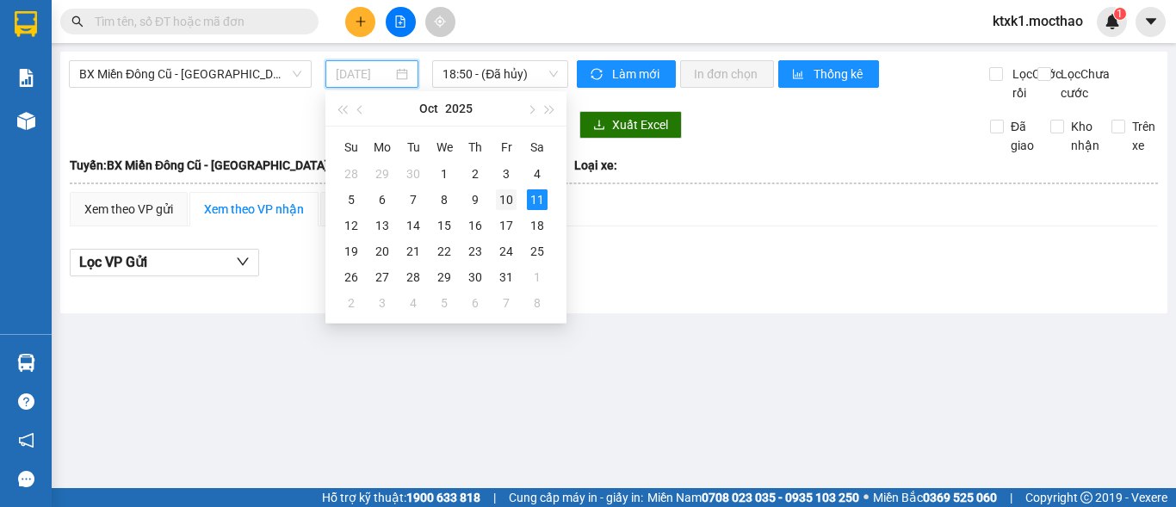
click at [512, 203] on div "10" at bounding box center [506, 199] width 21 height 21
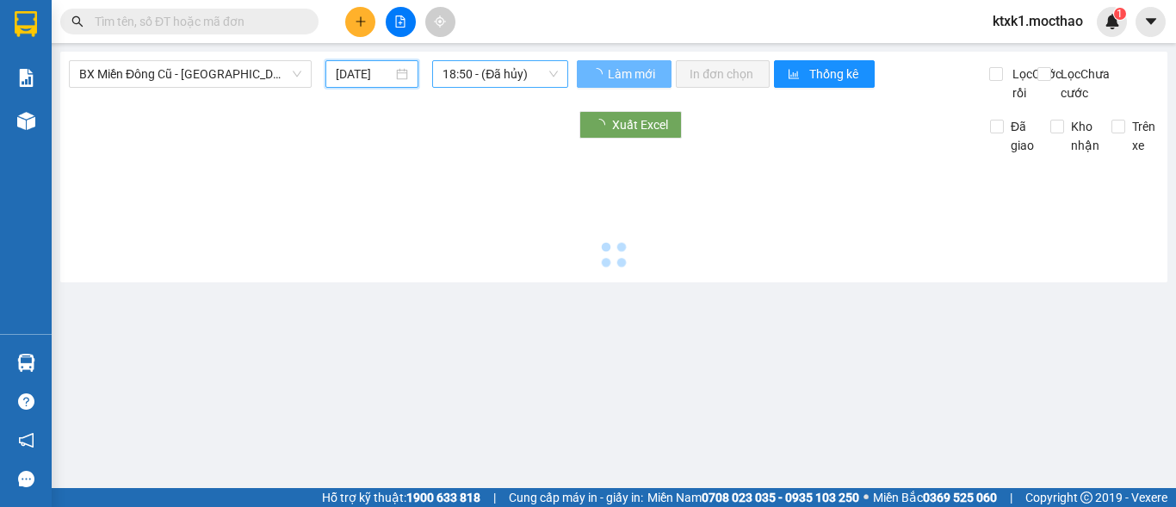
type input "[DATE]"
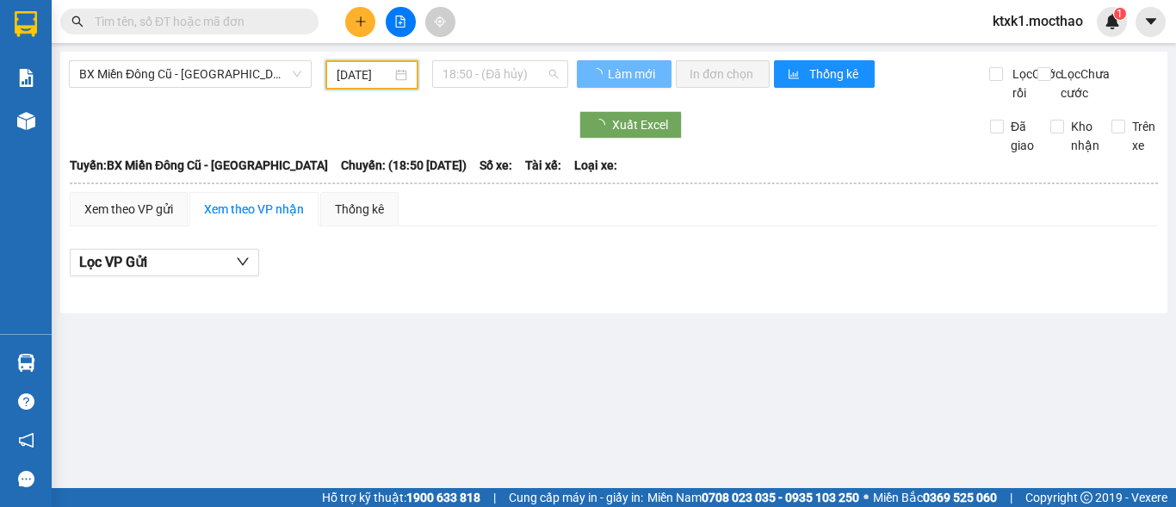
drag, startPoint x: 505, startPoint y: 77, endPoint x: 531, endPoint y: 156, distance: 83.3
click at [506, 77] on span "18:50 - (Đã hủy)" at bounding box center [500, 74] width 115 height 26
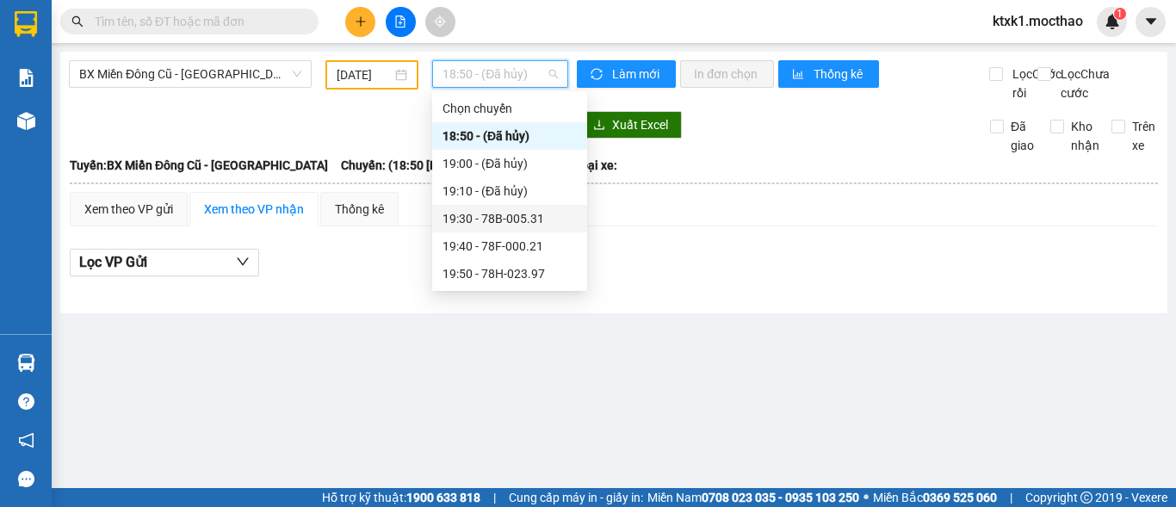
click at [540, 221] on div "19:30 - 78B-005.31" at bounding box center [510, 218] width 134 height 19
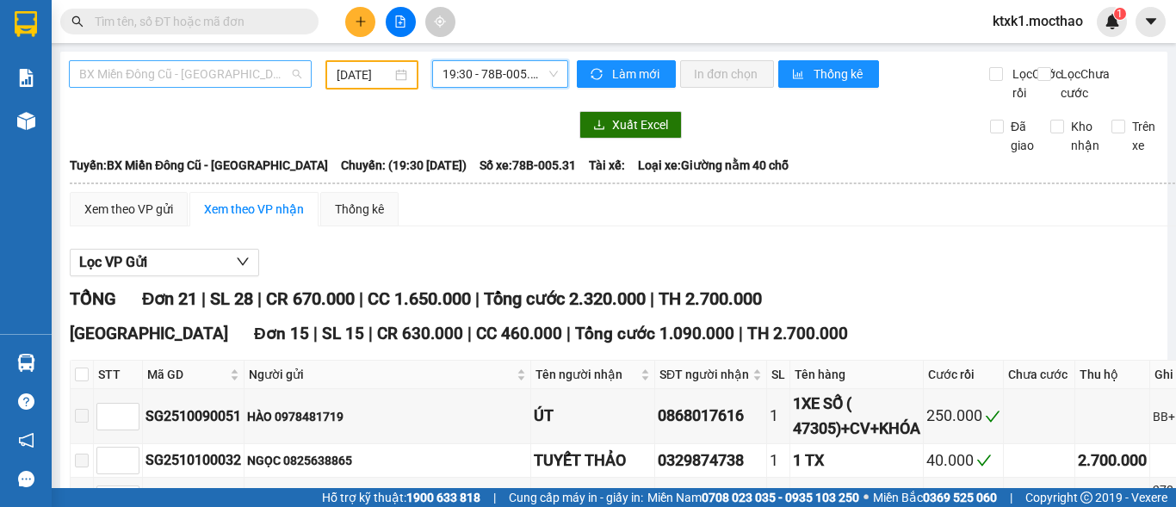
drag, startPoint x: 189, startPoint y: 83, endPoint x: 192, endPoint y: 74, distance: 9.3
click at [189, 81] on span "BX Miền Đông Cũ - [GEOGRAPHIC_DATA]" at bounding box center [190, 74] width 222 height 26
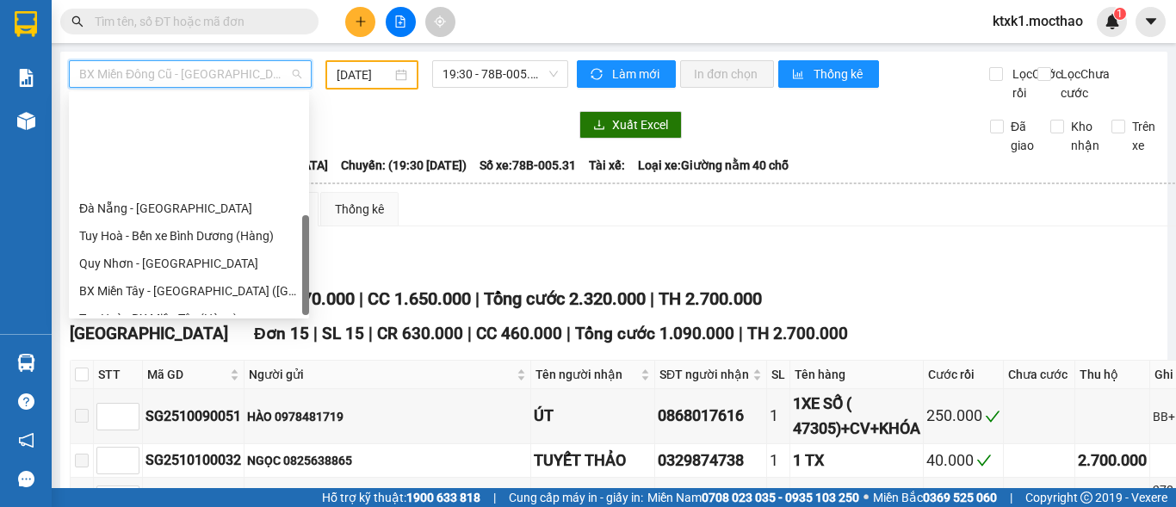
scroll to position [386, 0]
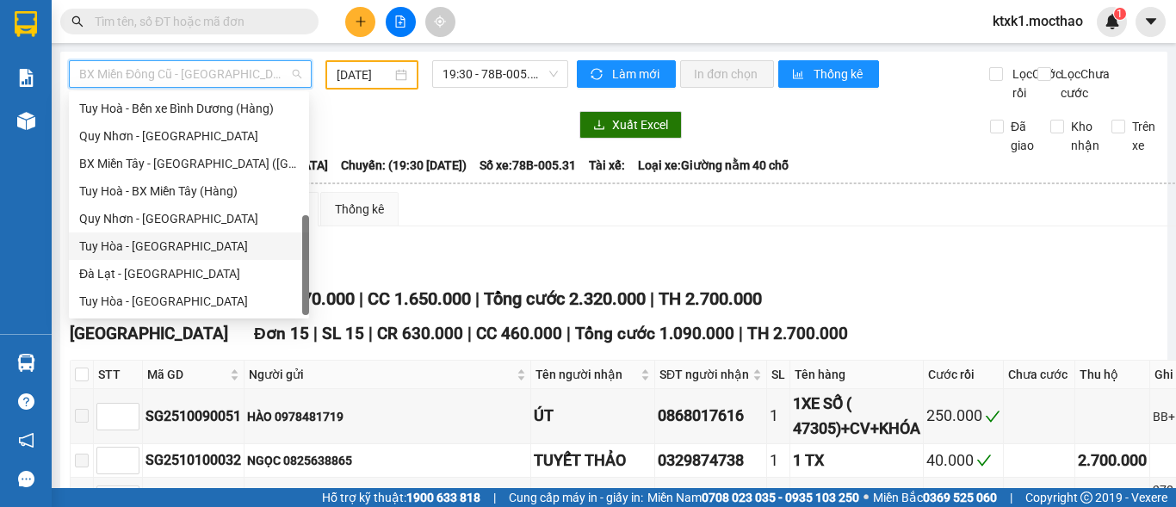
drag, startPoint x: 169, startPoint y: 251, endPoint x: 325, endPoint y: 131, distance: 197.1
click at [169, 250] on div "Tuy Hòa - [GEOGRAPHIC_DATA]" at bounding box center [189, 246] width 220 height 19
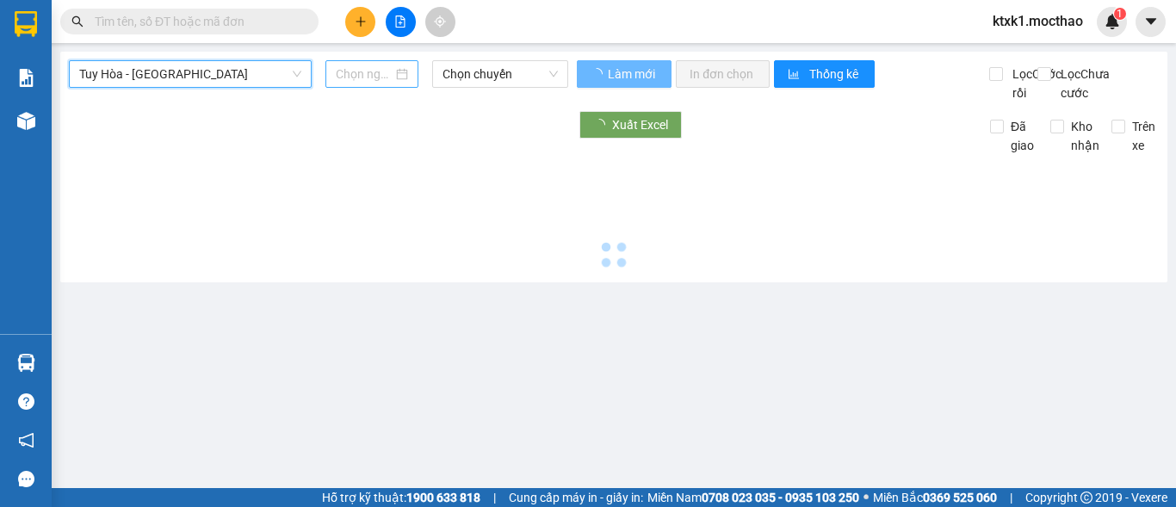
type input "[DATE]"
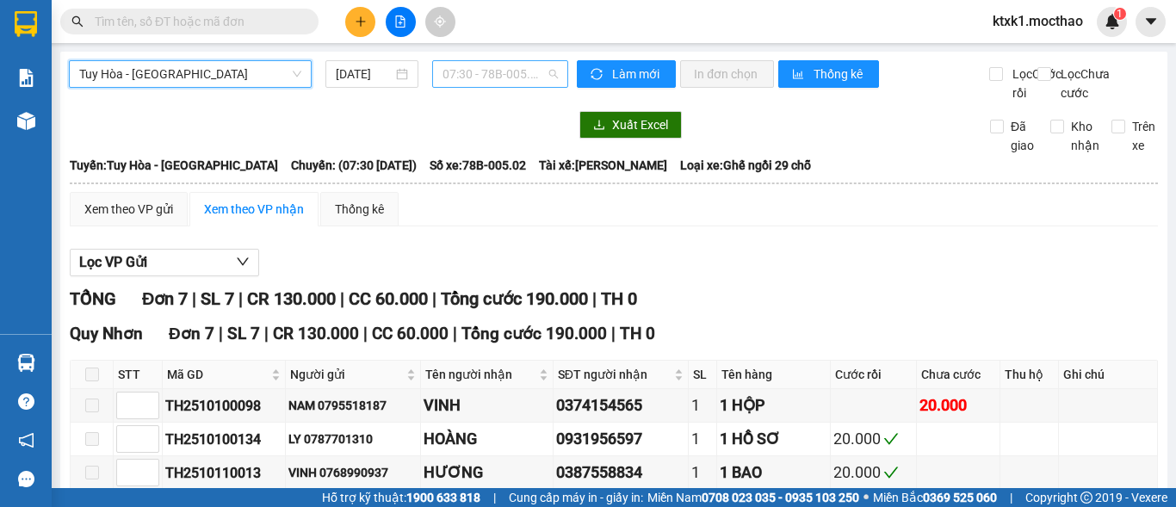
click at [467, 74] on span "07:30 - 78B-005.02" at bounding box center [500, 74] width 115 height 26
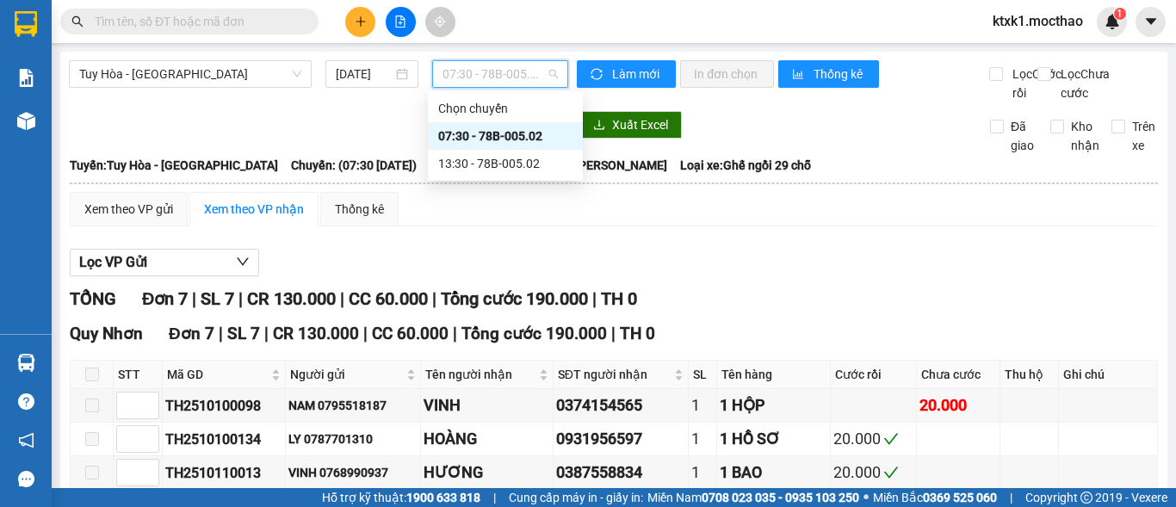
click at [487, 134] on div "07:30 - 78B-005.02" at bounding box center [505, 136] width 134 height 19
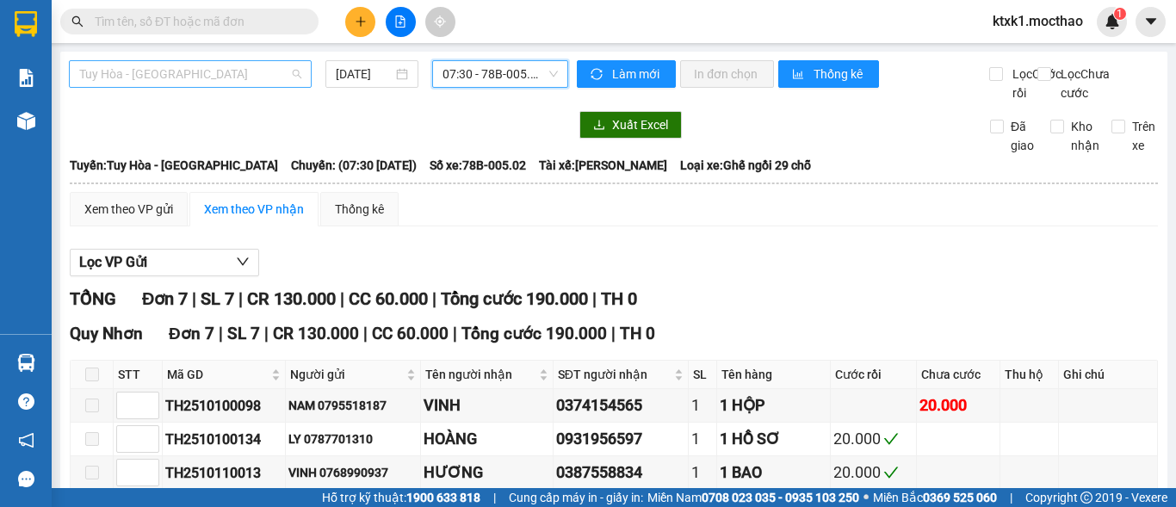
click at [185, 68] on span "Tuy Hòa - [GEOGRAPHIC_DATA]" at bounding box center [190, 74] width 222 height 26
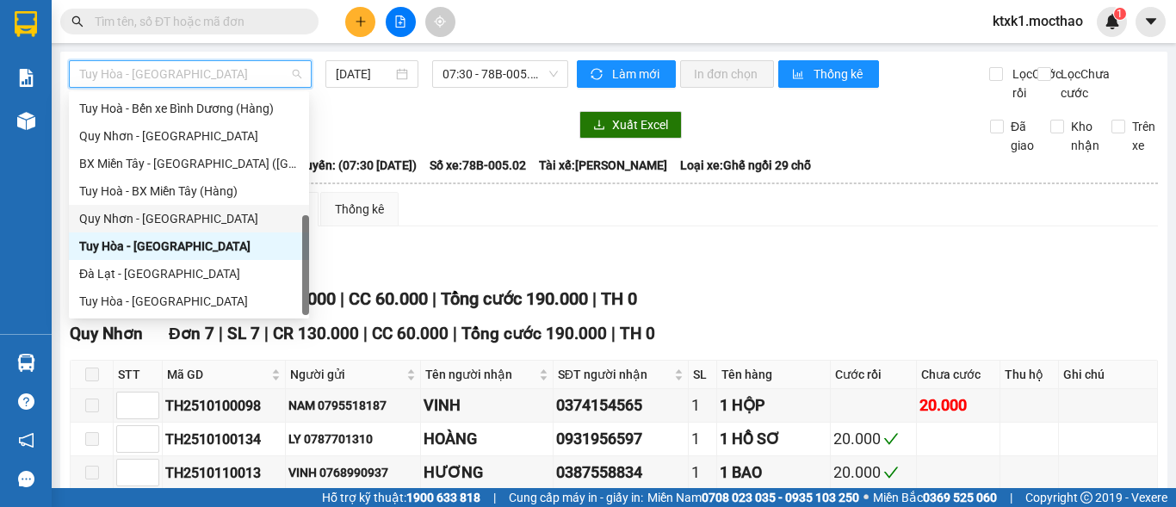
click at [167, 214] on div "Quy Nhơn - [GEOGRAPHIC_DATA]" at bounding box center [189, 218] width 220 height 19
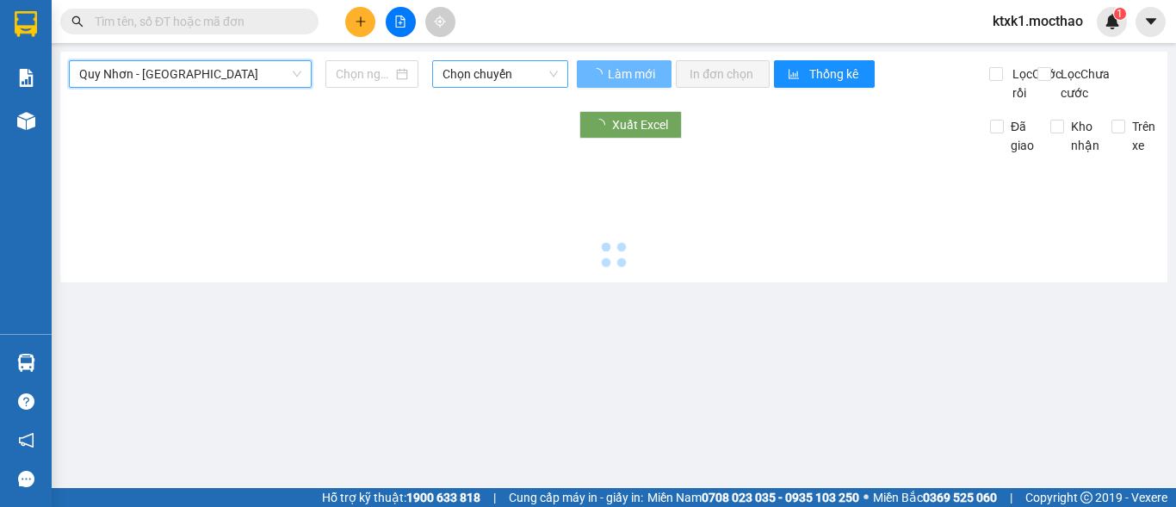
type input "[DATE]"
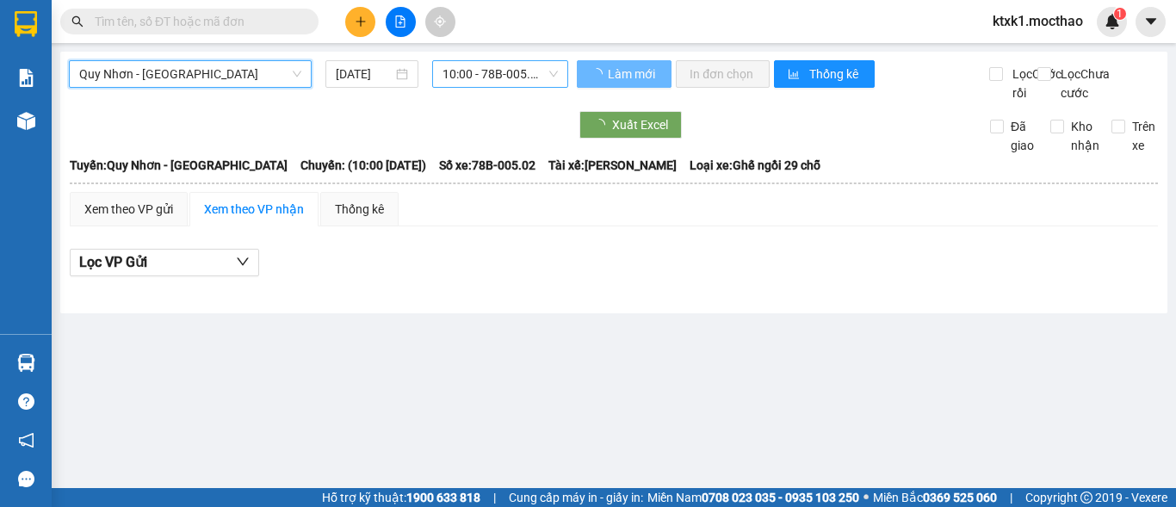
click at [458, 74] on span "10:00 - 78B-005.02" at bounding box center [500, 74] width 115 height 26
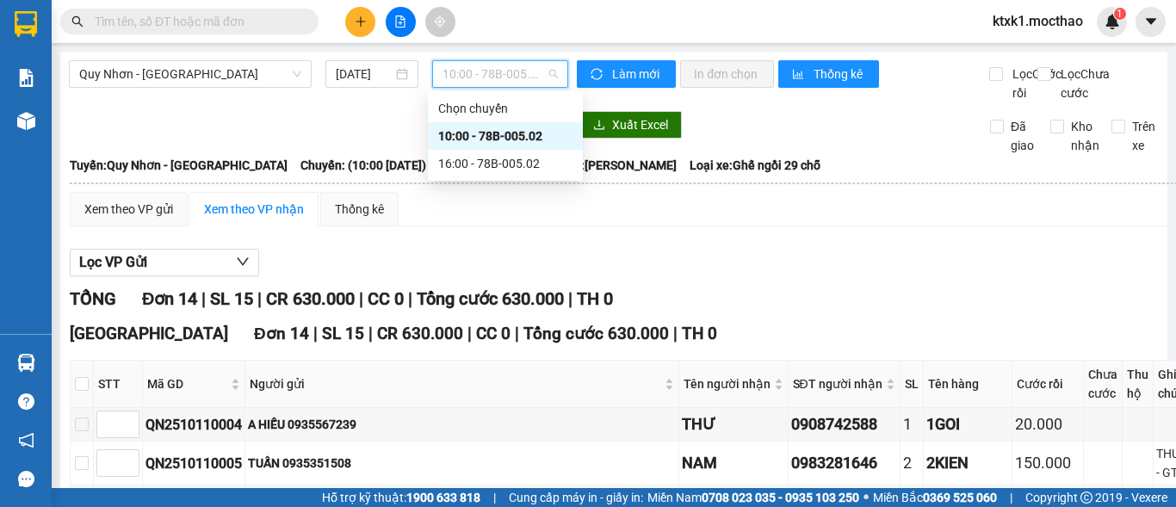
click at [484, 143] on div "10:00 - 78B-005.02" at bounding box center [505, 136] width 134 height 19
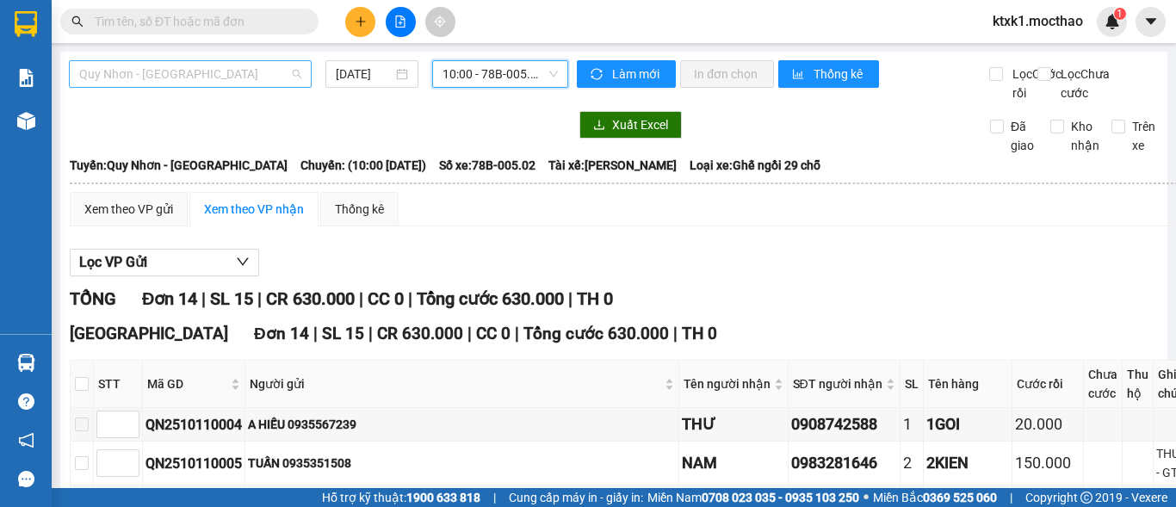
click at [180, 78] on span "Quy Nhơn - [GEOGRAPHIC_DATA]" at bounding box center [190, 74] width 222 height 26
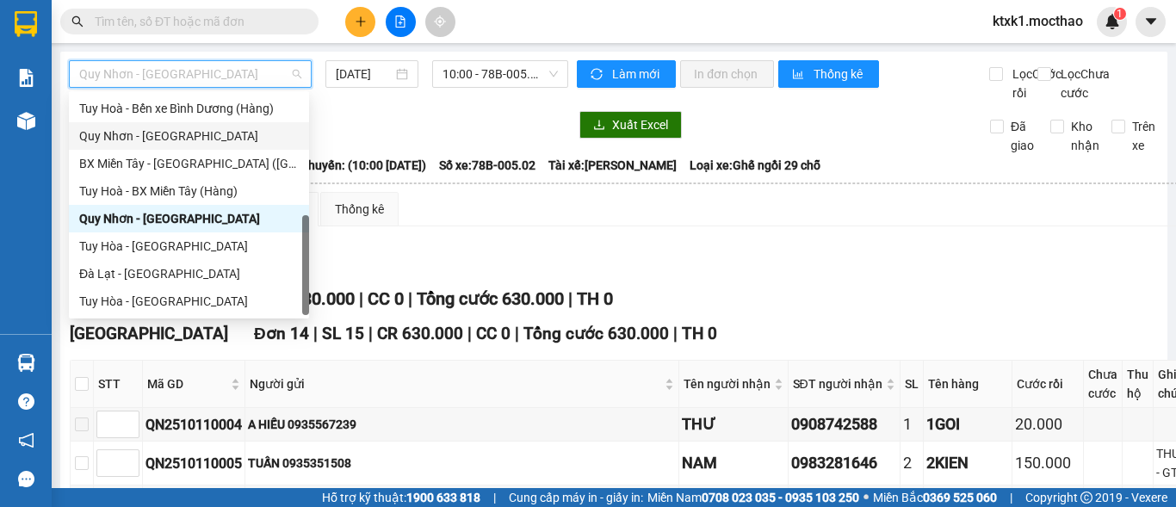
click at [160, 135] on div "Quy Nhơn - [GEOGRAPHIC_DATA]" at bounding box center [189, 136] width 220 height 19
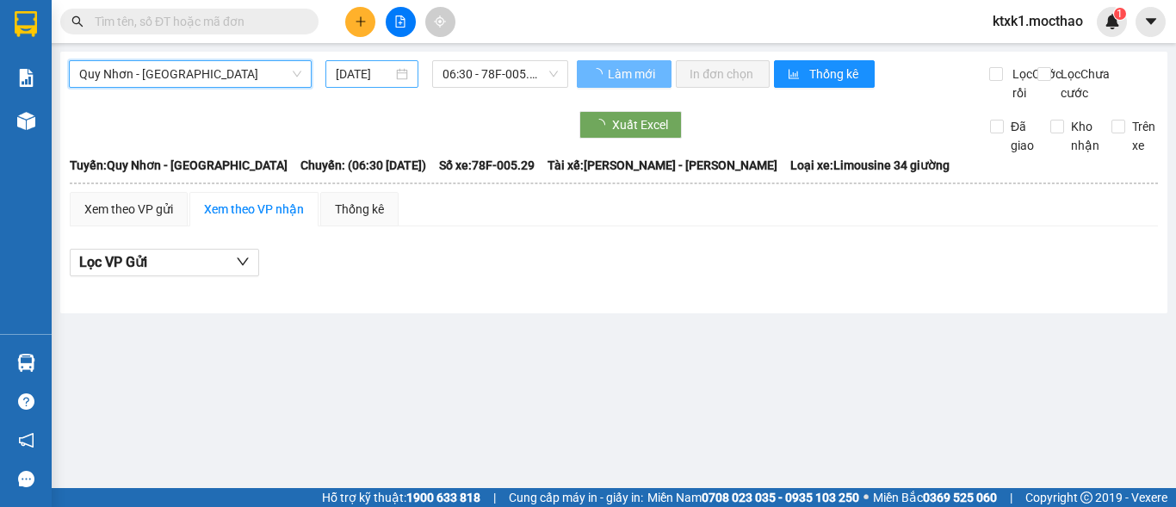
click at [353, 77] on input "[DATE]" at bounding box center [364, 74] width 57 height 19
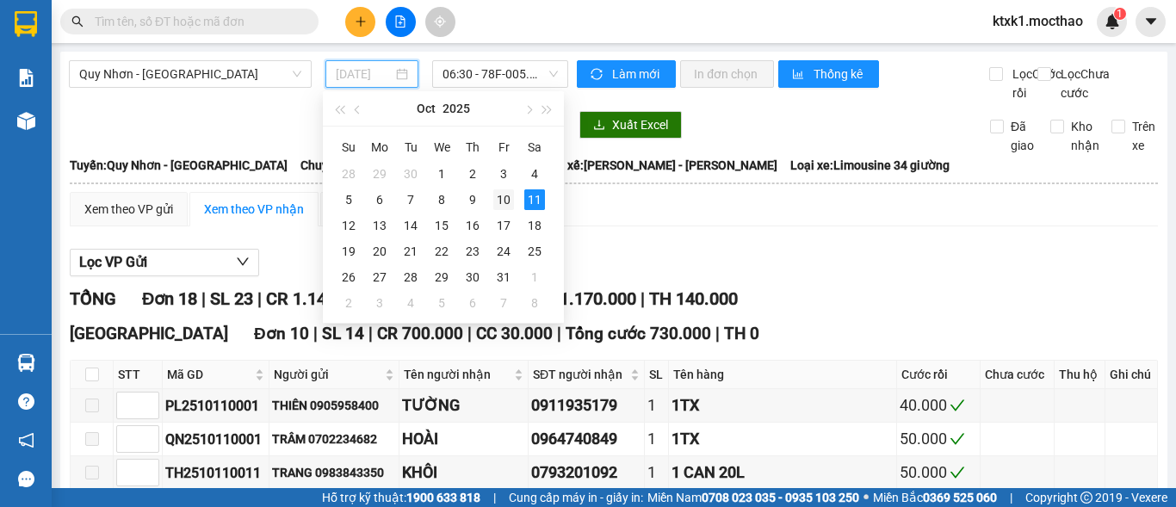
click at [506, 198] on div "10" at bounding box center [503, 199] width 21 height 21
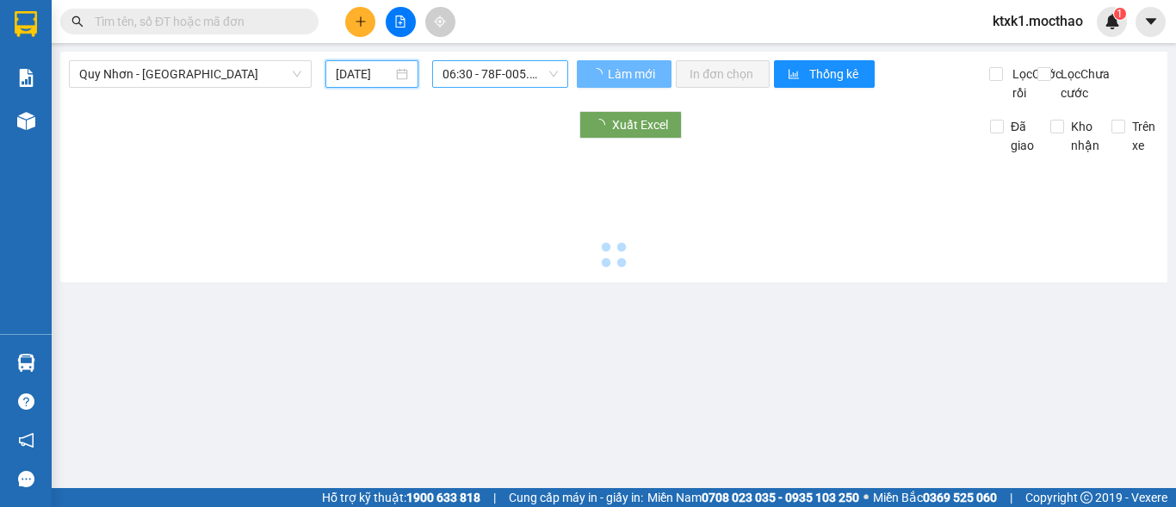
click at [455, 72] on span "06:30 - 78F-005.29" at bounding box center [500, 74] width 115 height 26
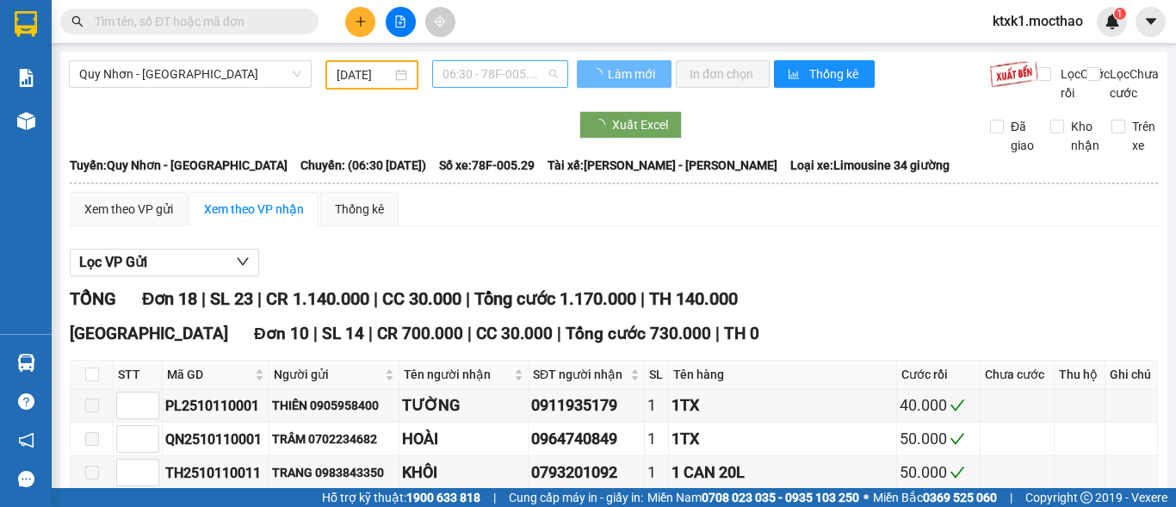
type input "[DATE]"
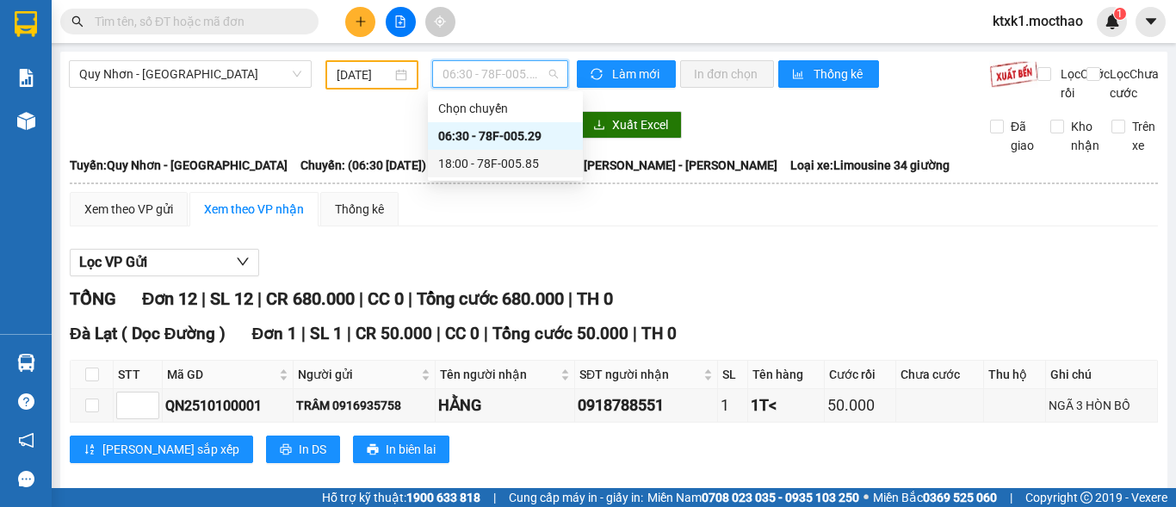
click at [511, 159] on div "18:00 - 78F-005.85" at bounding box center [505, 163] width 134 height 19
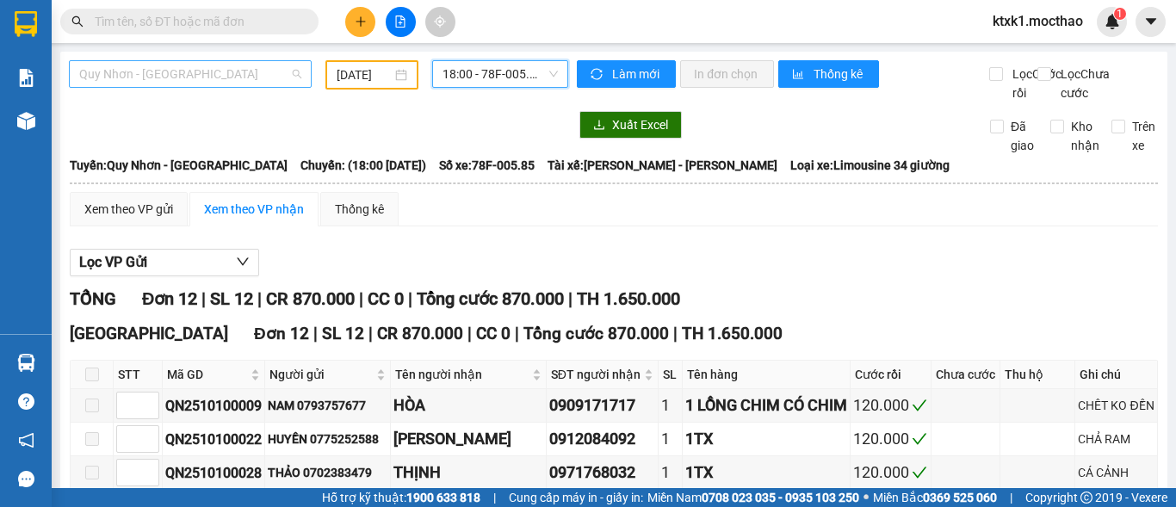
click at [150, 78] on span "Quy Nhơn - [GEOGRAPHIC_DATA]" at bounding box center [190, 74] width 222 height 26
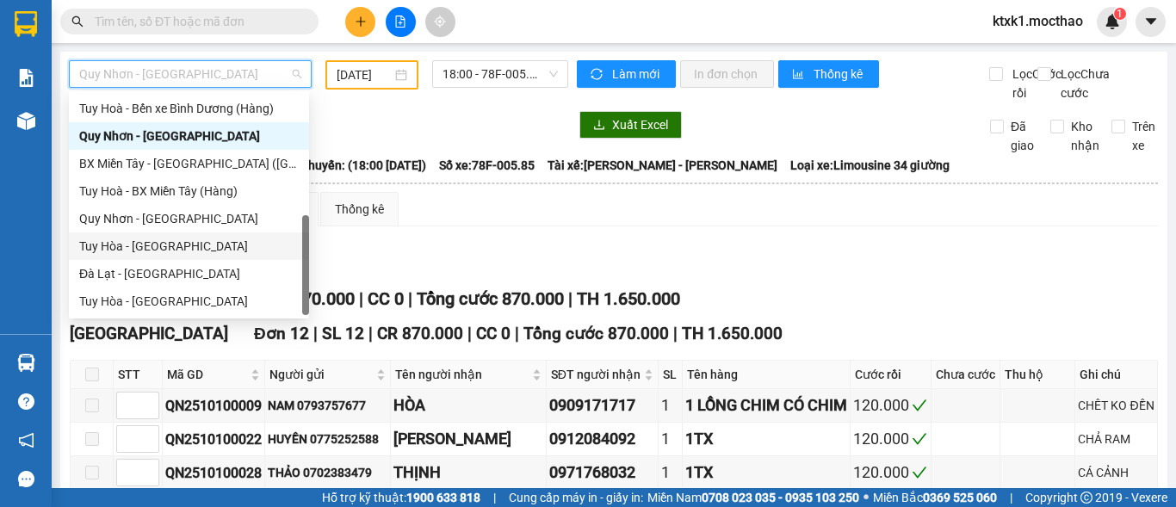
scroll to position [214, 0]
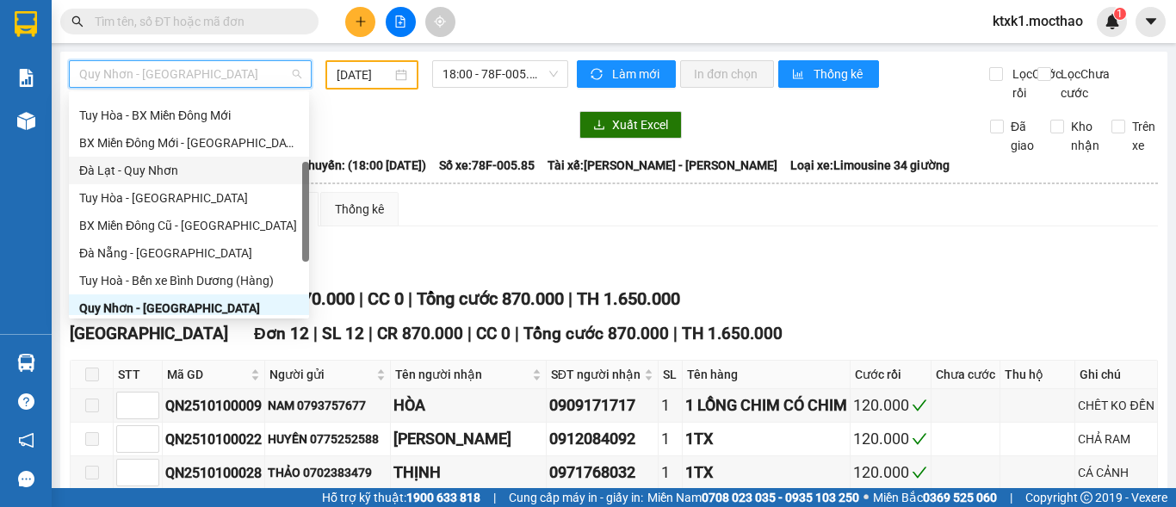
click at [148, 160] on div "Đà Lạt - Quy Nhơn" at bounding box center [189, 171] width 240 height 28
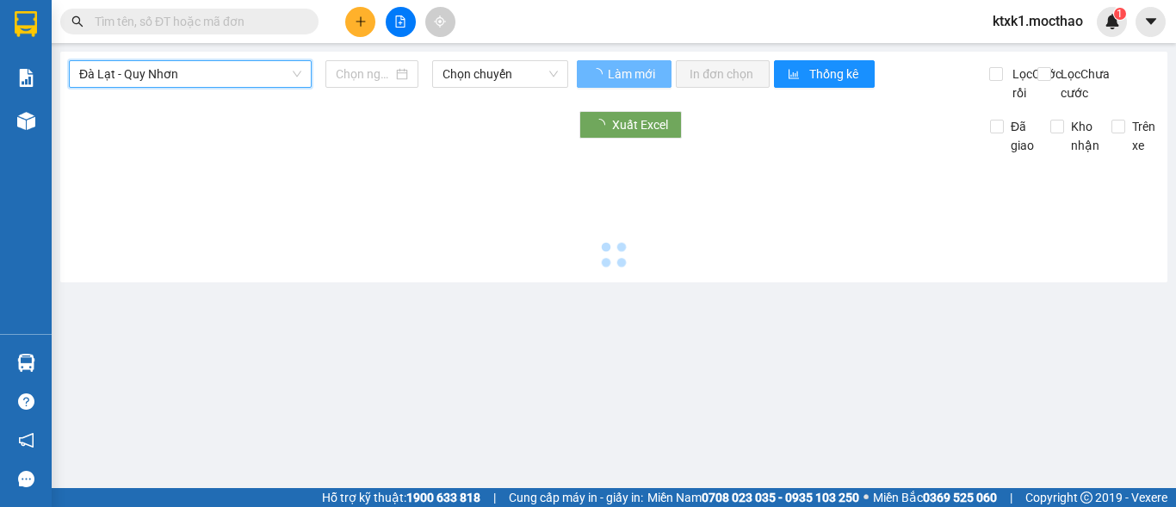
type input "[DATE]"
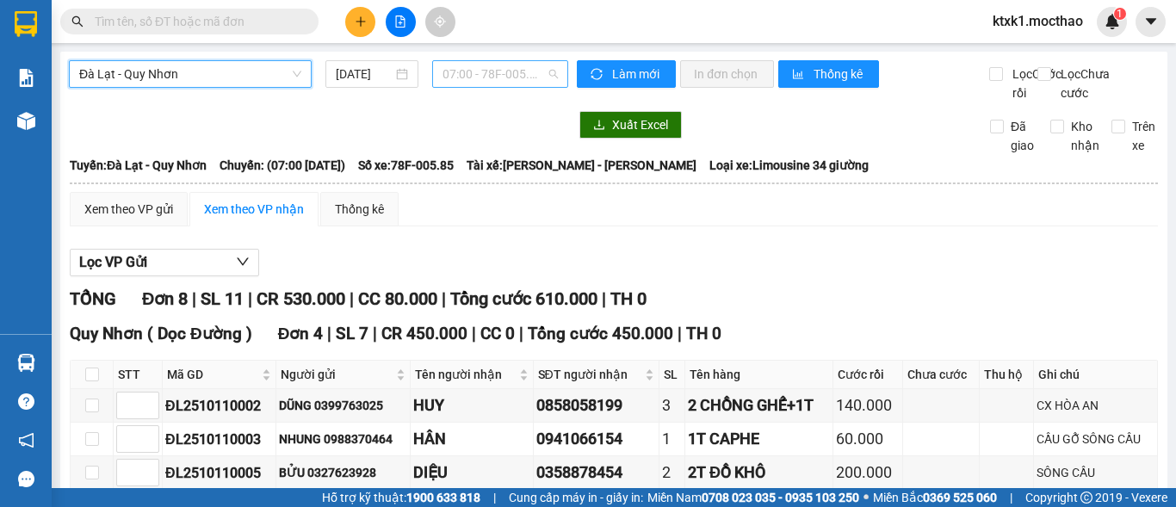
click at [468, 78] on span "07:00 - 78F-005.85" at bounding box center [500, 74] width 115 height 26
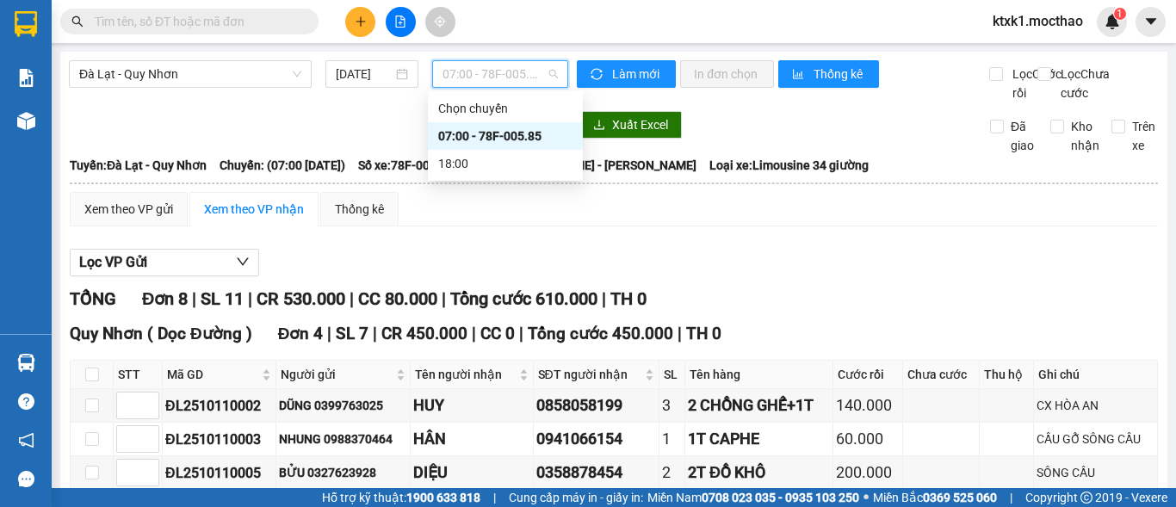
click at [518, 131] on div "07:00 - 78F-005.85" at bounding box center [505, 136] width 134 height 19
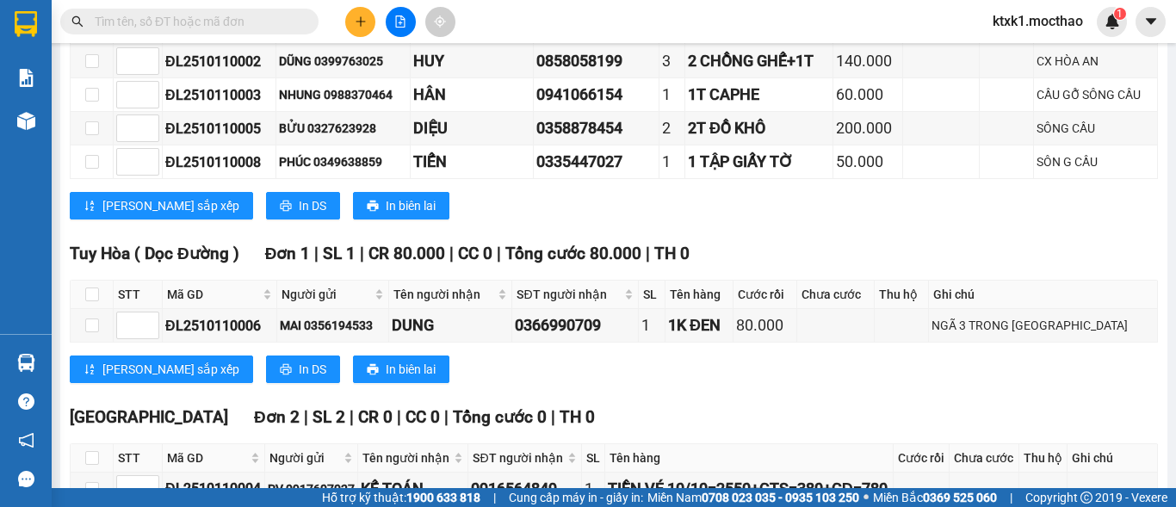
scroll to position [258, 0]
